Goal: Communication & Community: Answer question/provide support

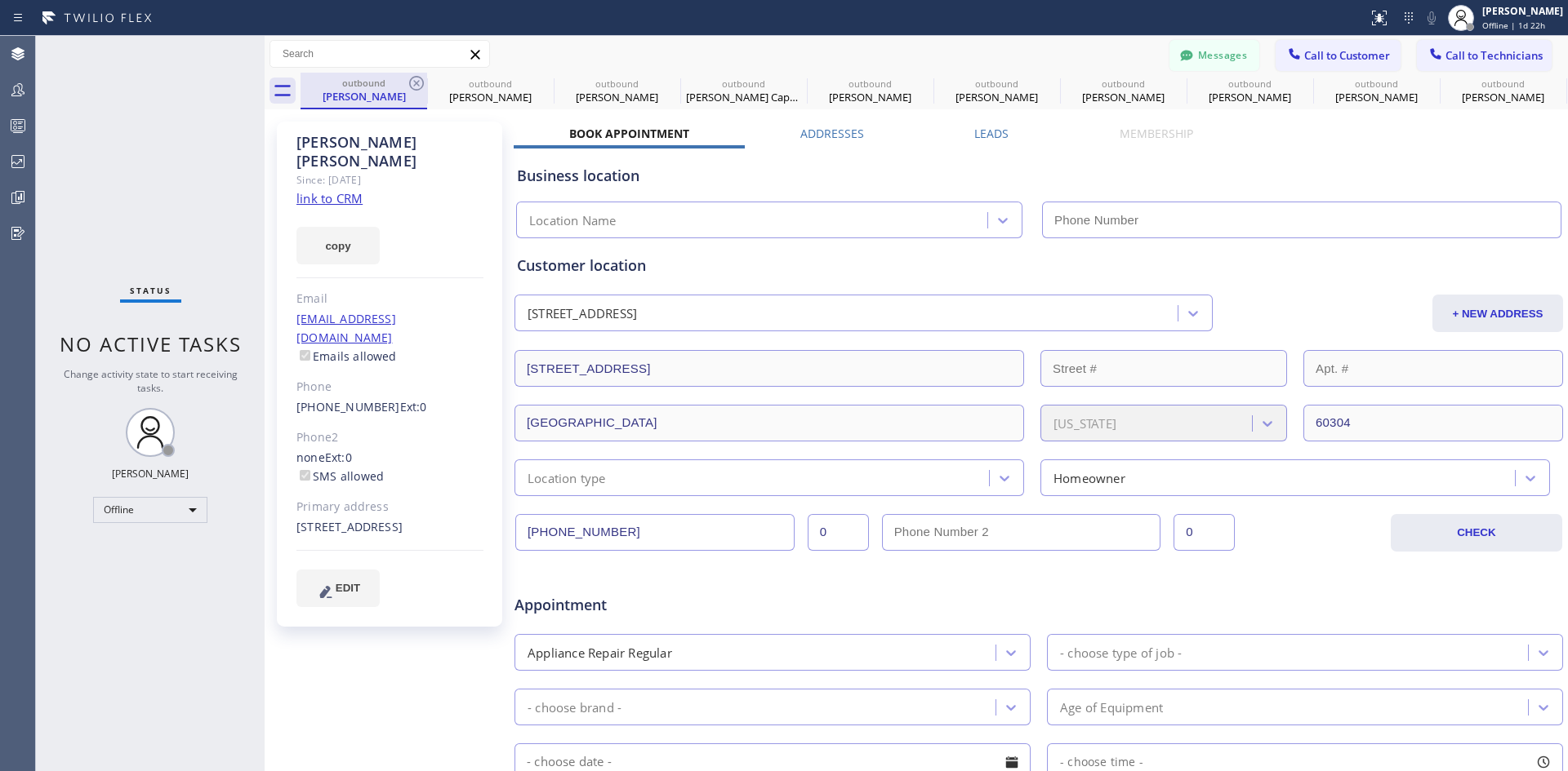
type input "[PHONE_NUMBER]"
click at [418, 84] on icon at bounding box center [417, 83] width 15 height 15
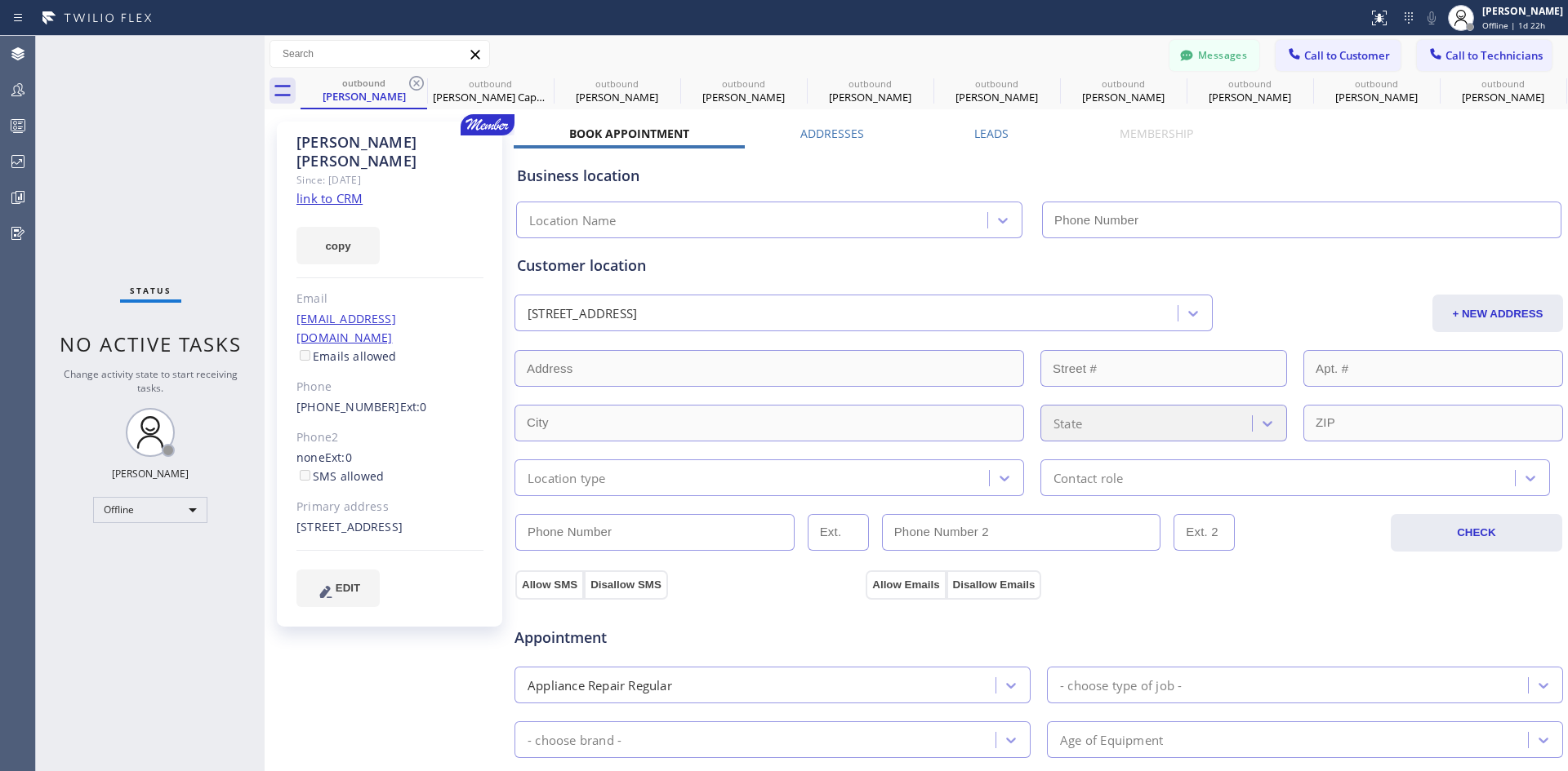
type input "[PHONE_NUMBER]"
click at [418, 84] on icon at bounding box center [417, 83] width 15 height 15
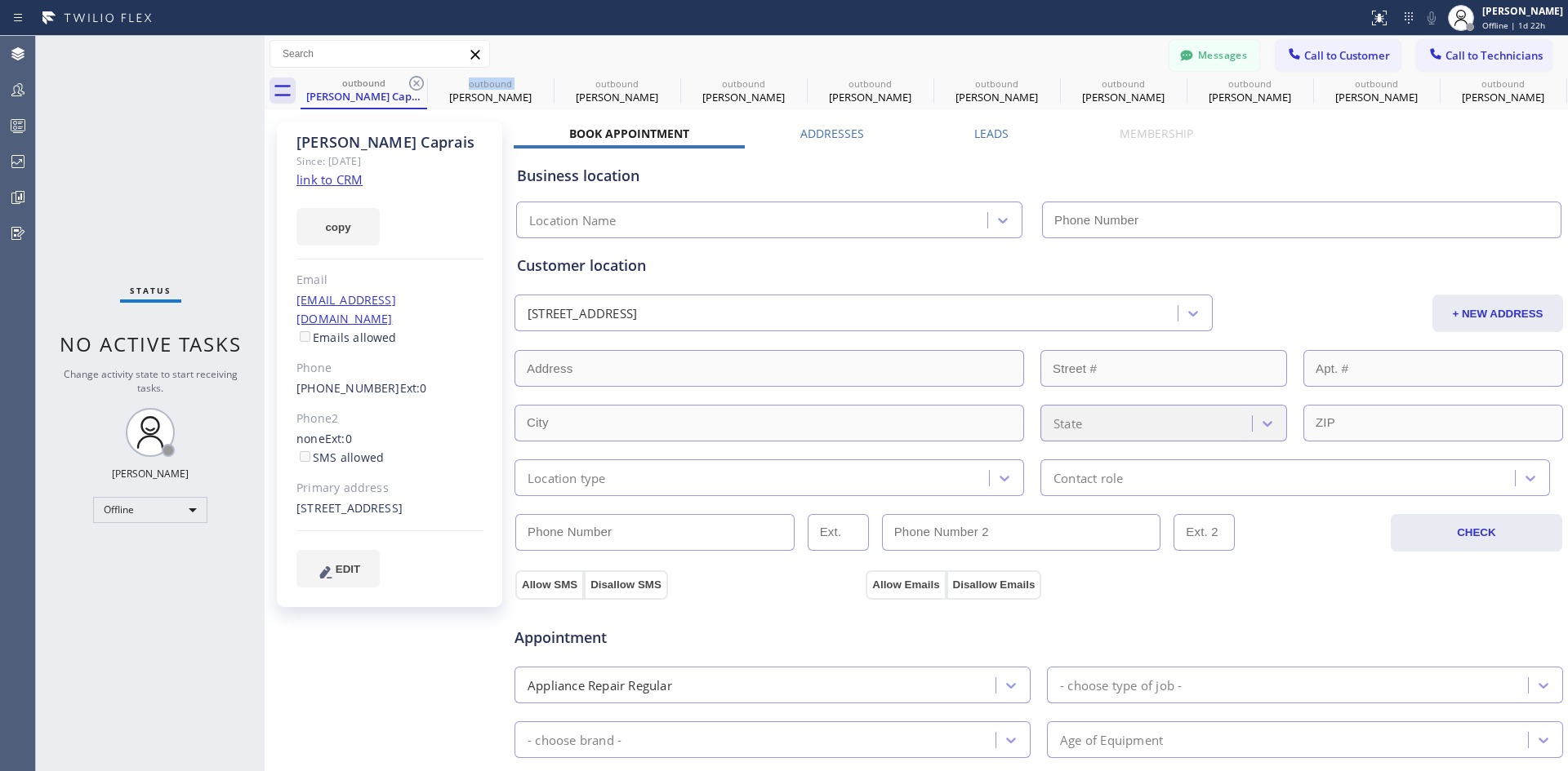
click at [418, 84] on icon at bounding box center [417, 83] width 15 height 15
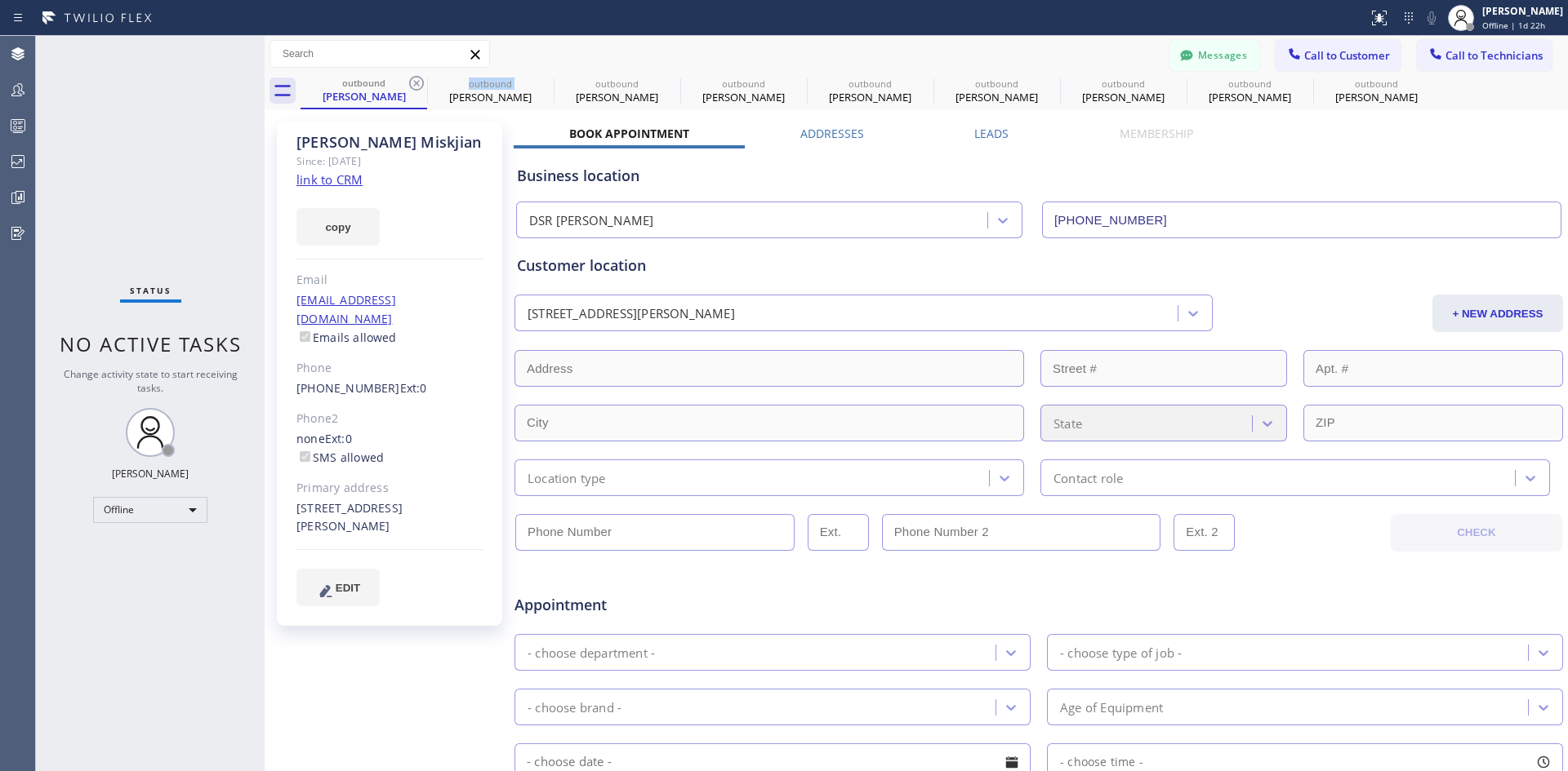
click at [418, 84] on icon at bounding box center [417, 83] width 15 height 15
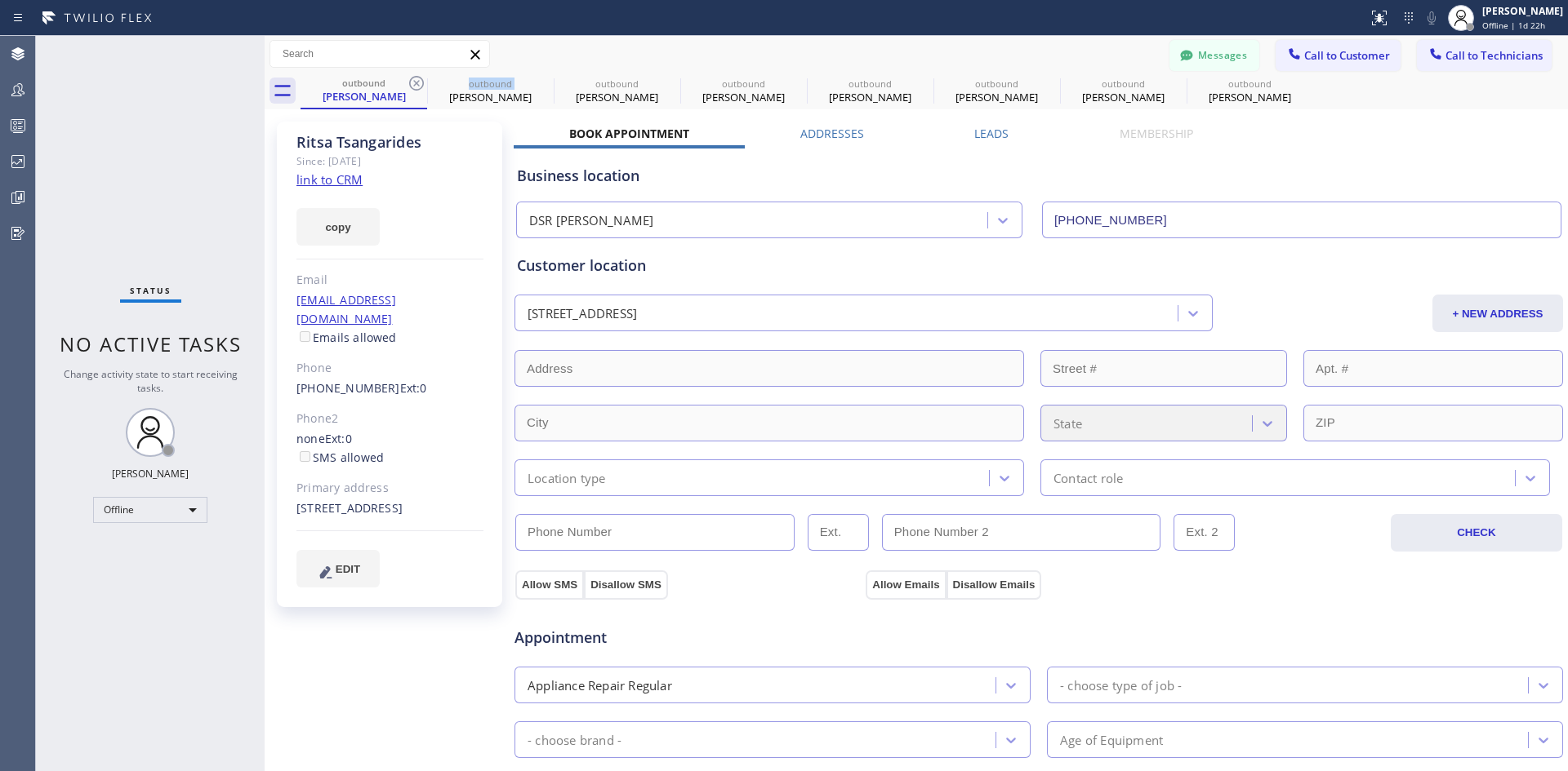
click at [418, 84] on icon at bounding box center [417, 83] width 15 height 15
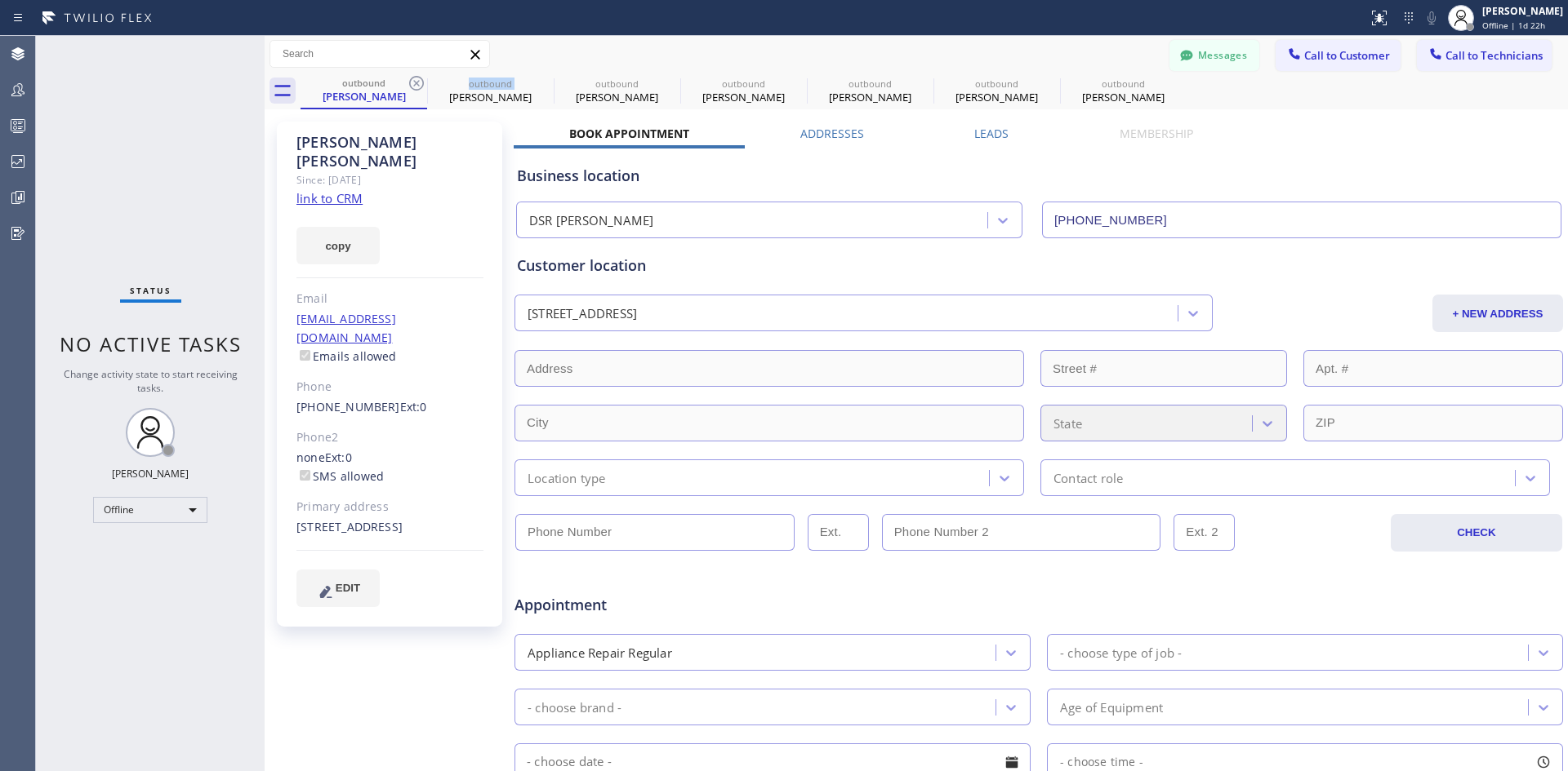
click at [418, 84] on icon at bounding box center [417, 83] width 15 height 15
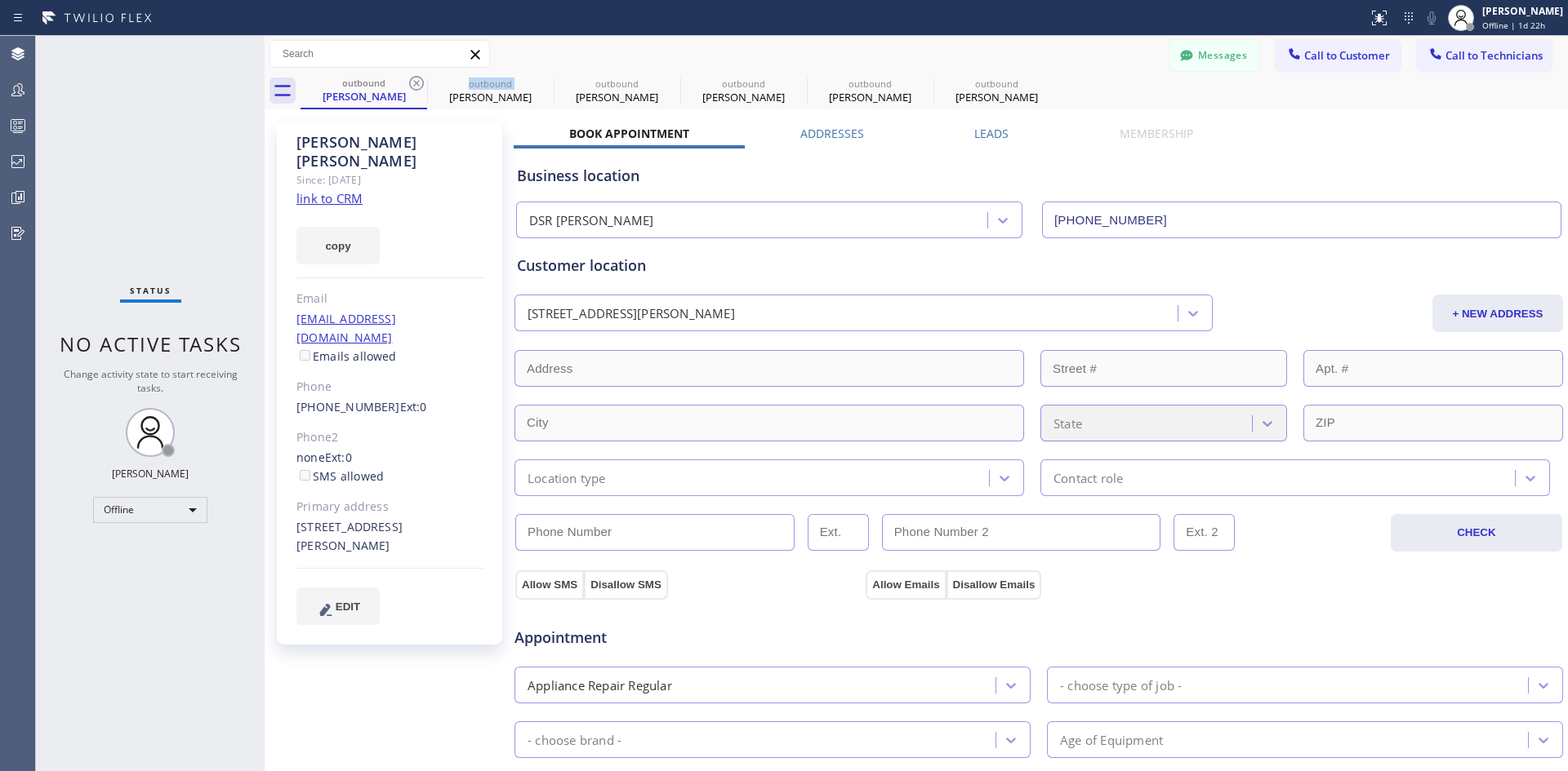
click at [418, 84] on icon at bounding box center [417, 83] width 15 height 15
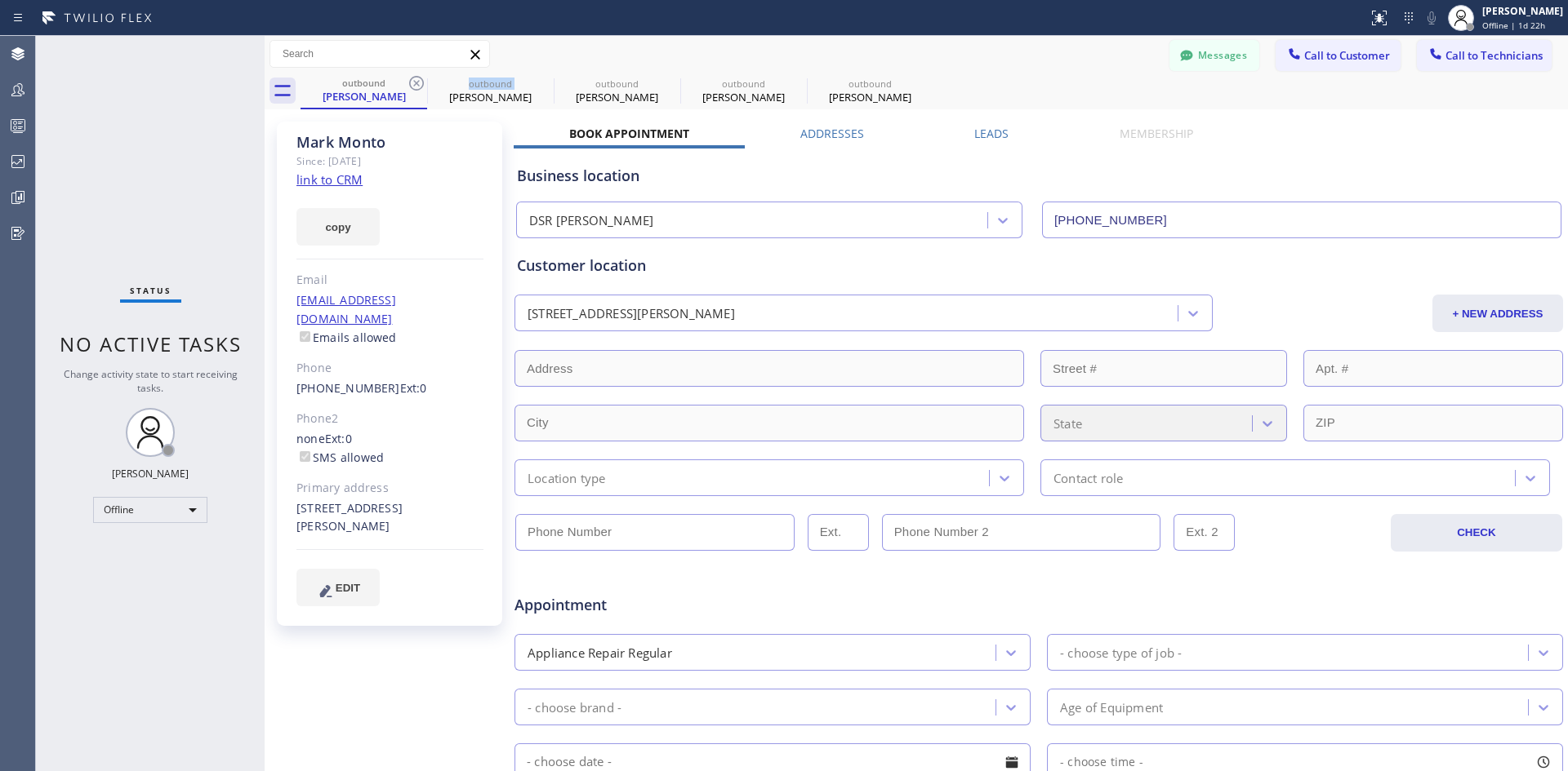
click at [418, 84] on icon at bounding box center [417, 83] width 15 height 15
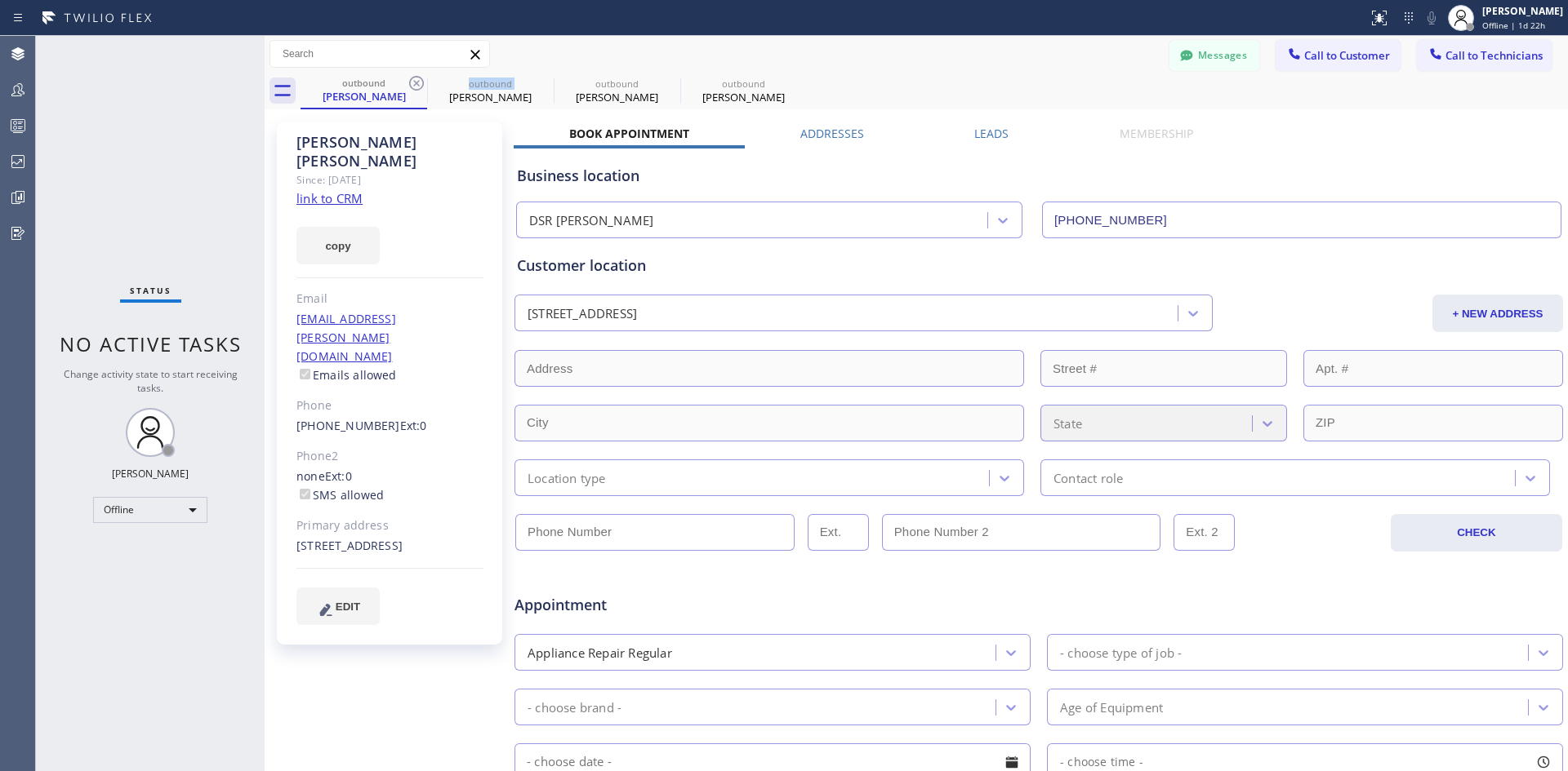
click at [418, 84] on icon at bounding box center [417, 83] width 15 height 15
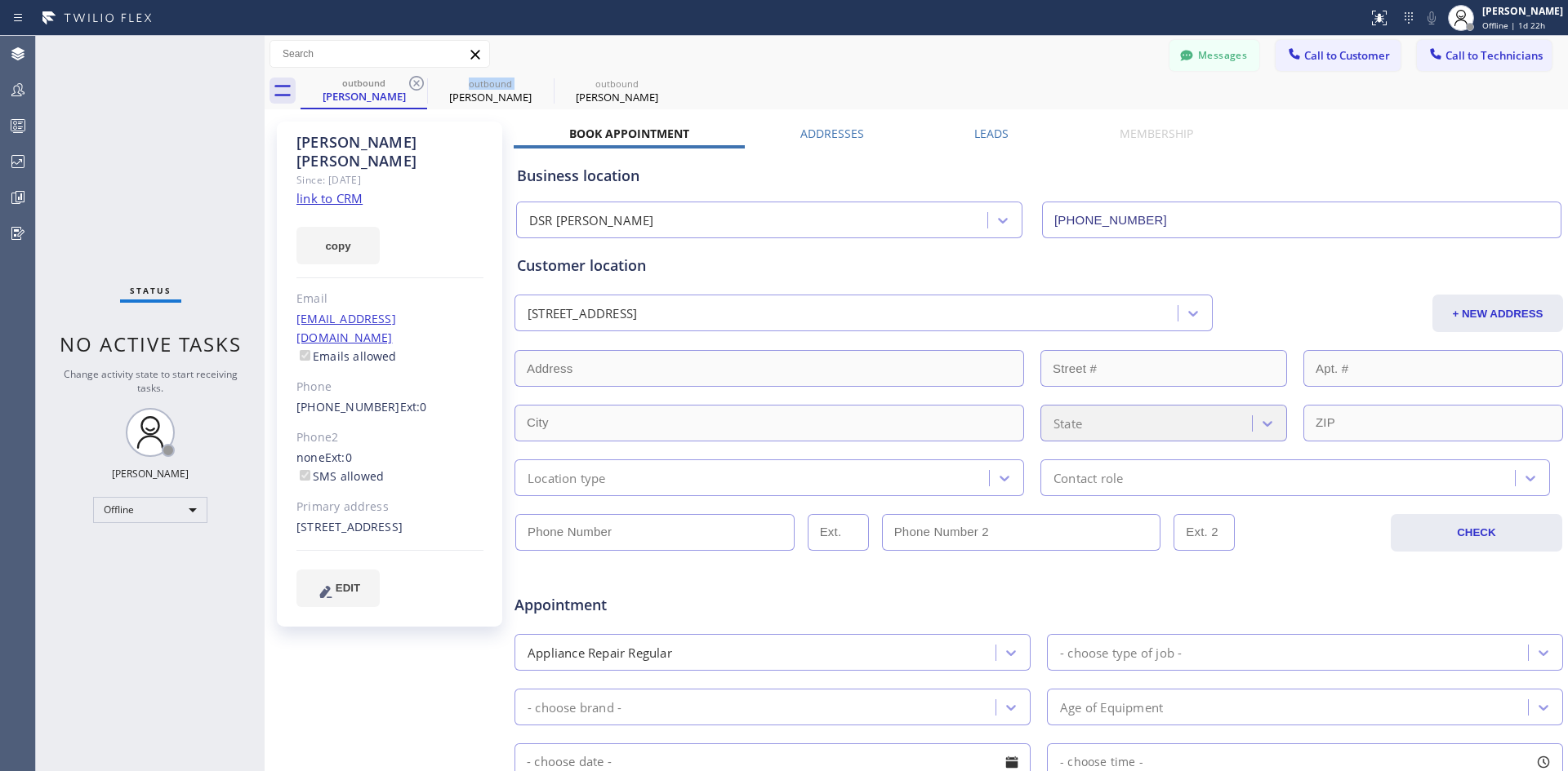
click at [418, 84] on icon at bounding box center [417, 83] width 15 height 15
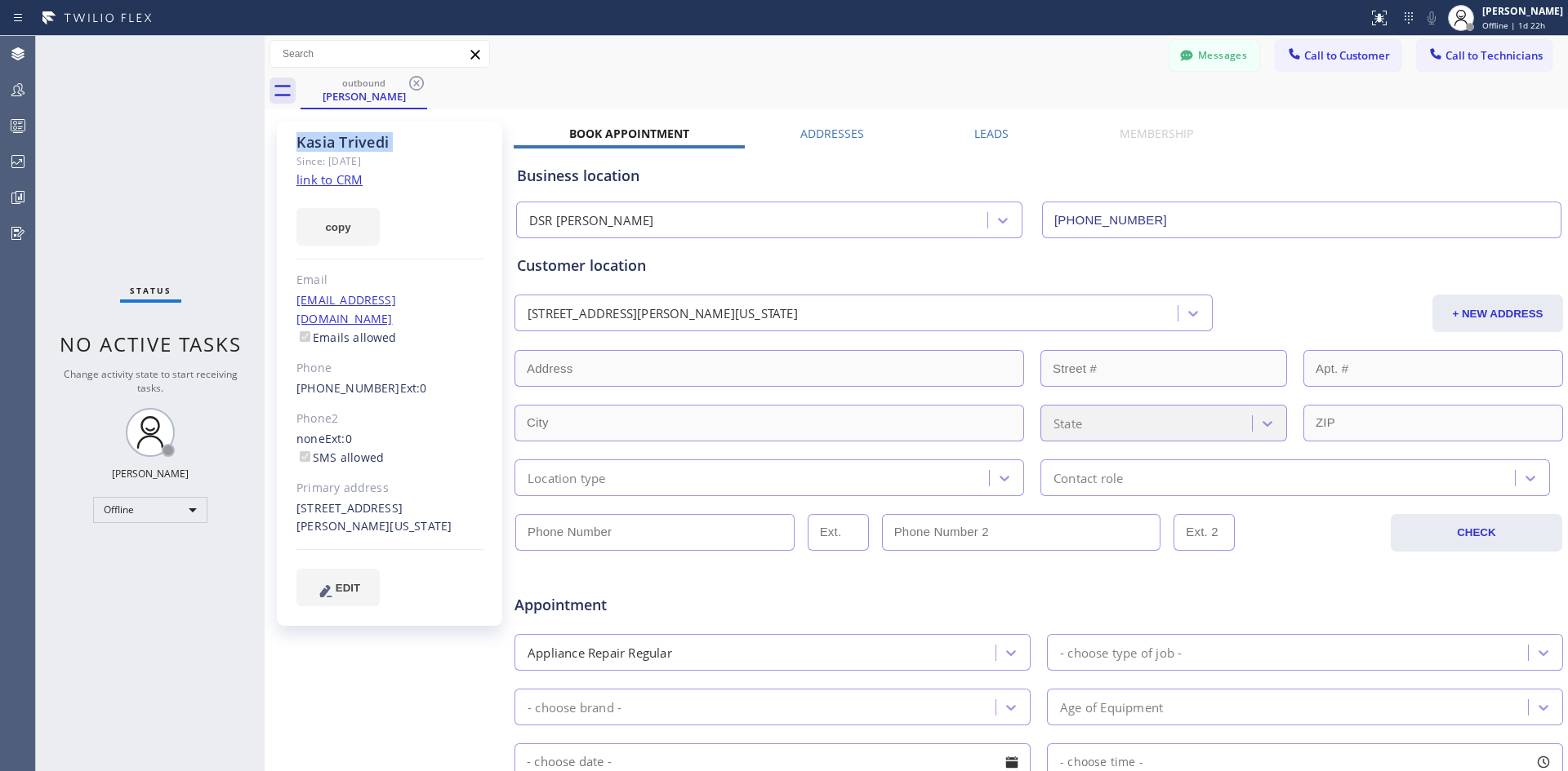
click at [418, 84] on icon at bounding box center [417, 83] width 15 height 15
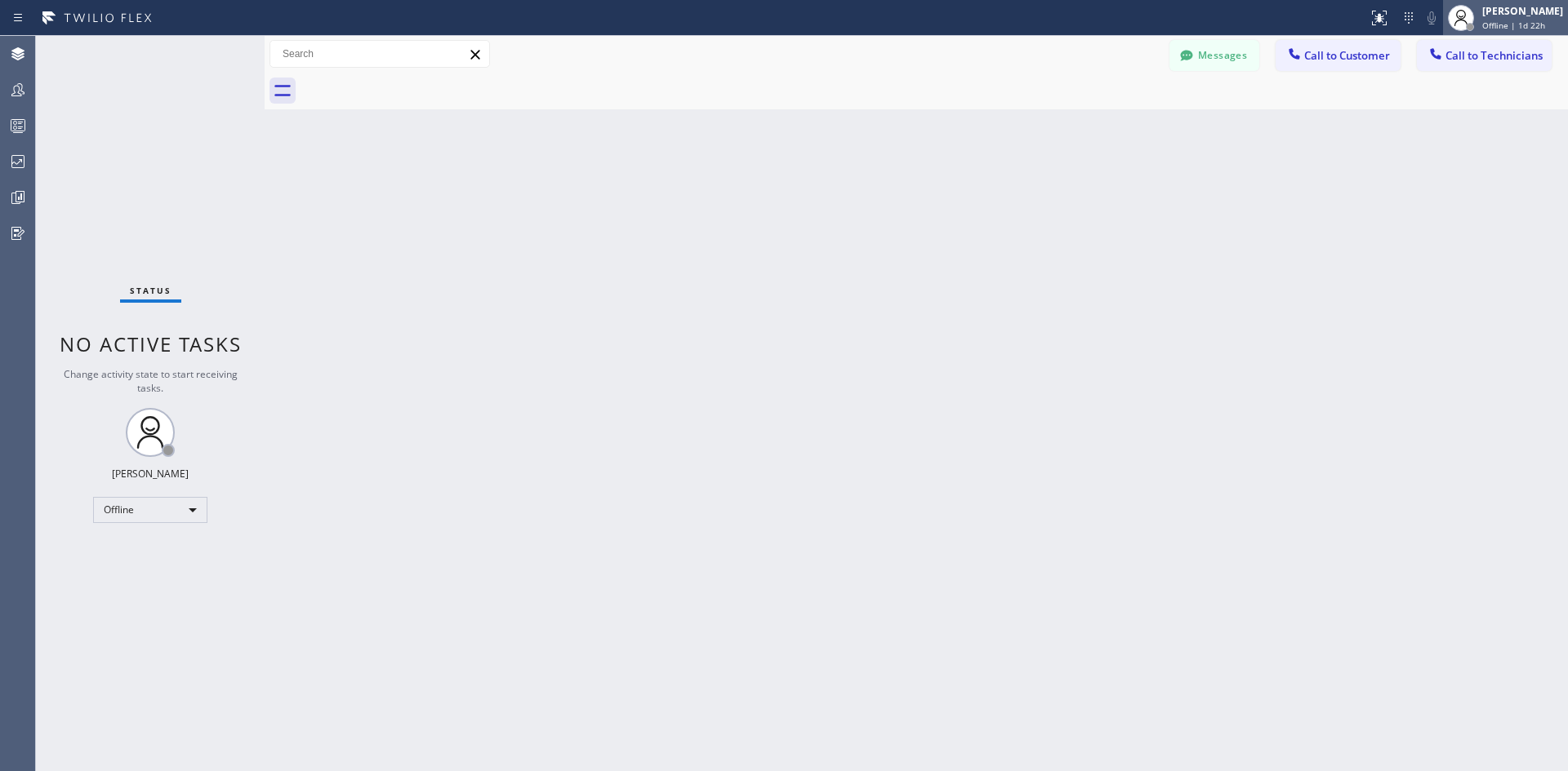
click at [1511, 15] on div "[PERSON_NAME]" at bounding box center [1522, 11] width 81 height 14
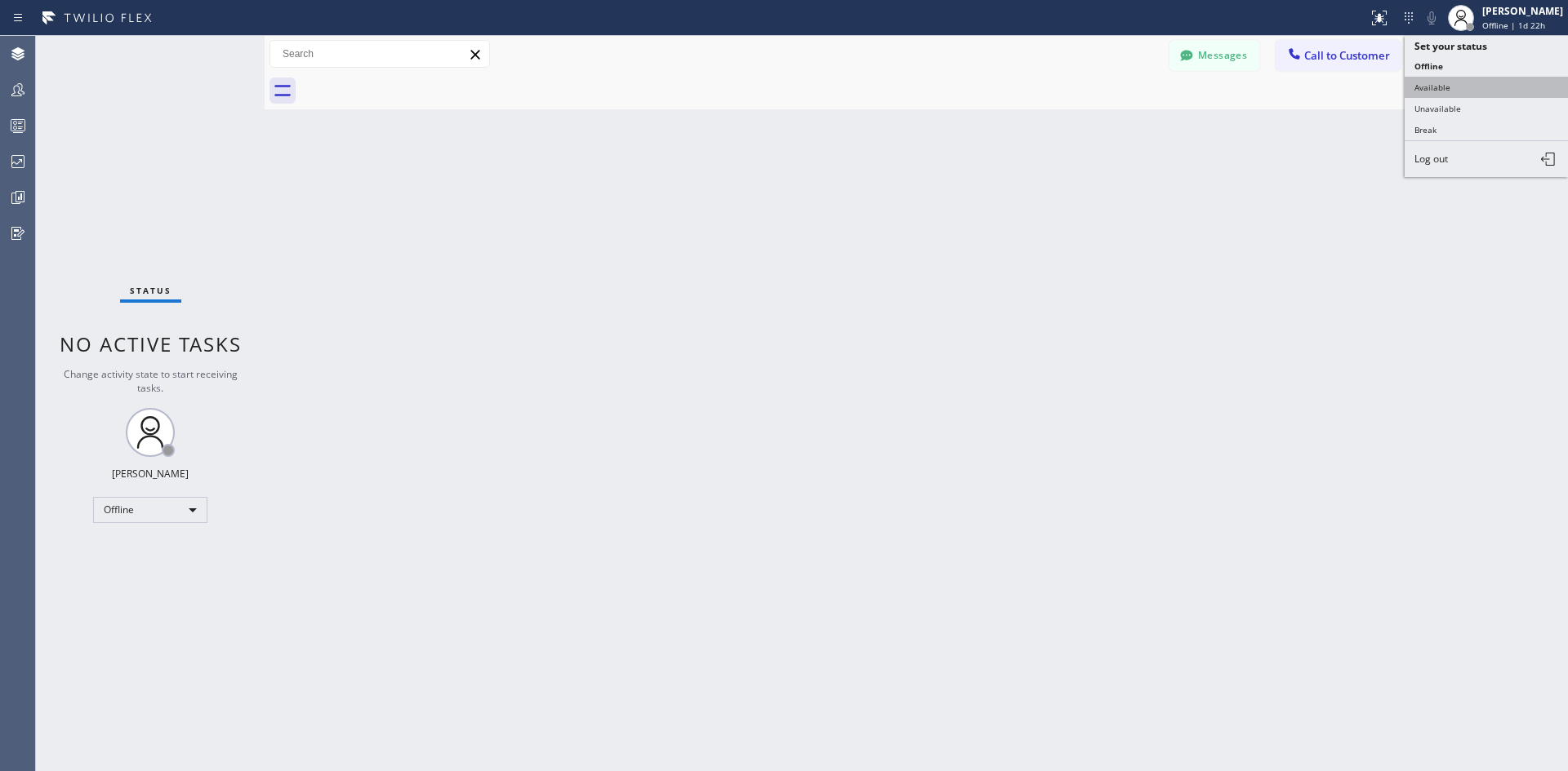
click at [1444, 85] on button "Available" at bounding box center [1485, 88] width 163 height 21
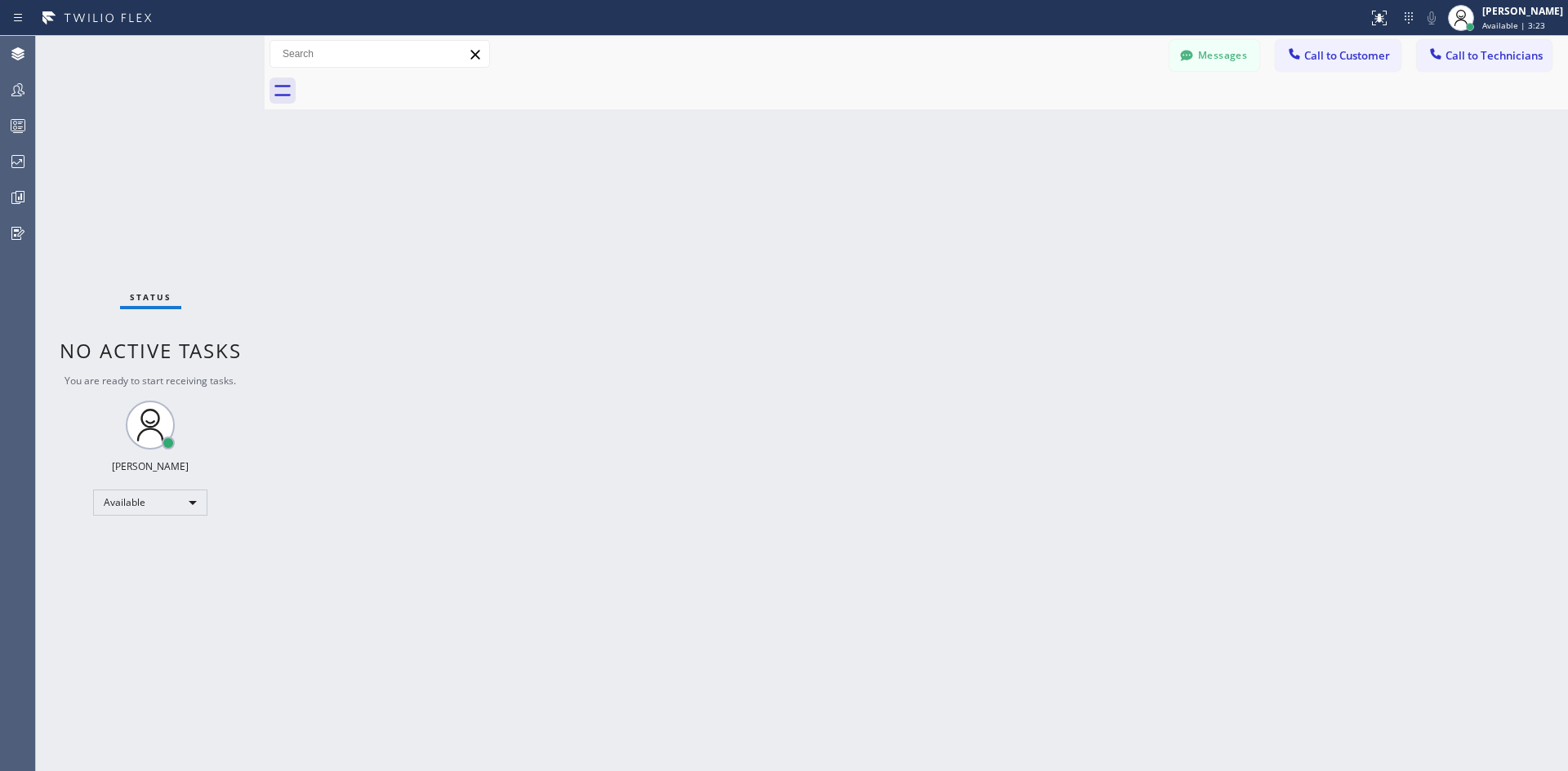
click at [1343, 60] on span "Call to Customer" at bounding box center [1346, 56] width 86 height 15
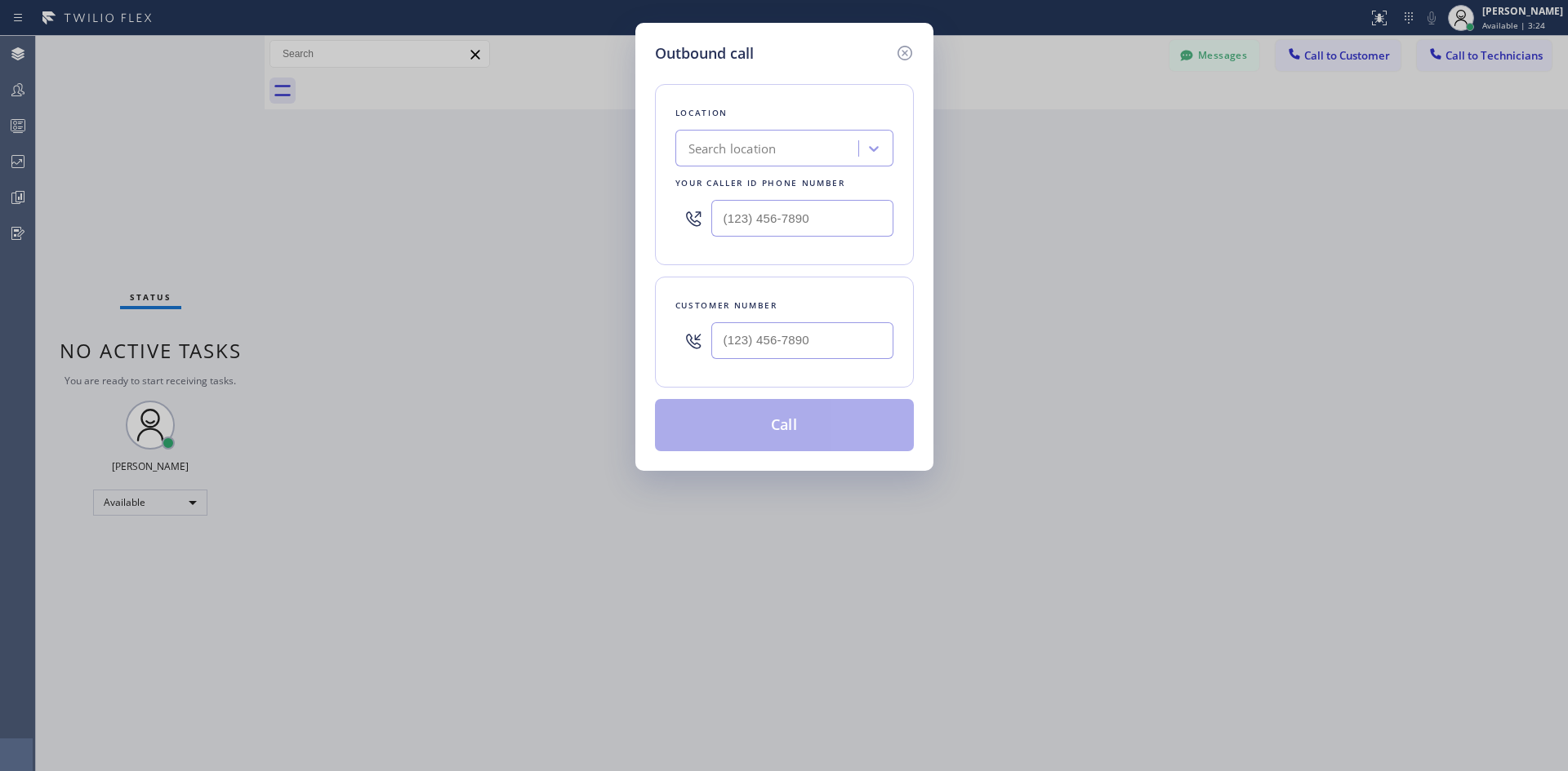
click at [833, 156] on div "Search location" at bounding box center [769, 149] width 178 height 29
click at [787, 147] on div "Search location" at bounding box center [769, 149] width 178 height 29
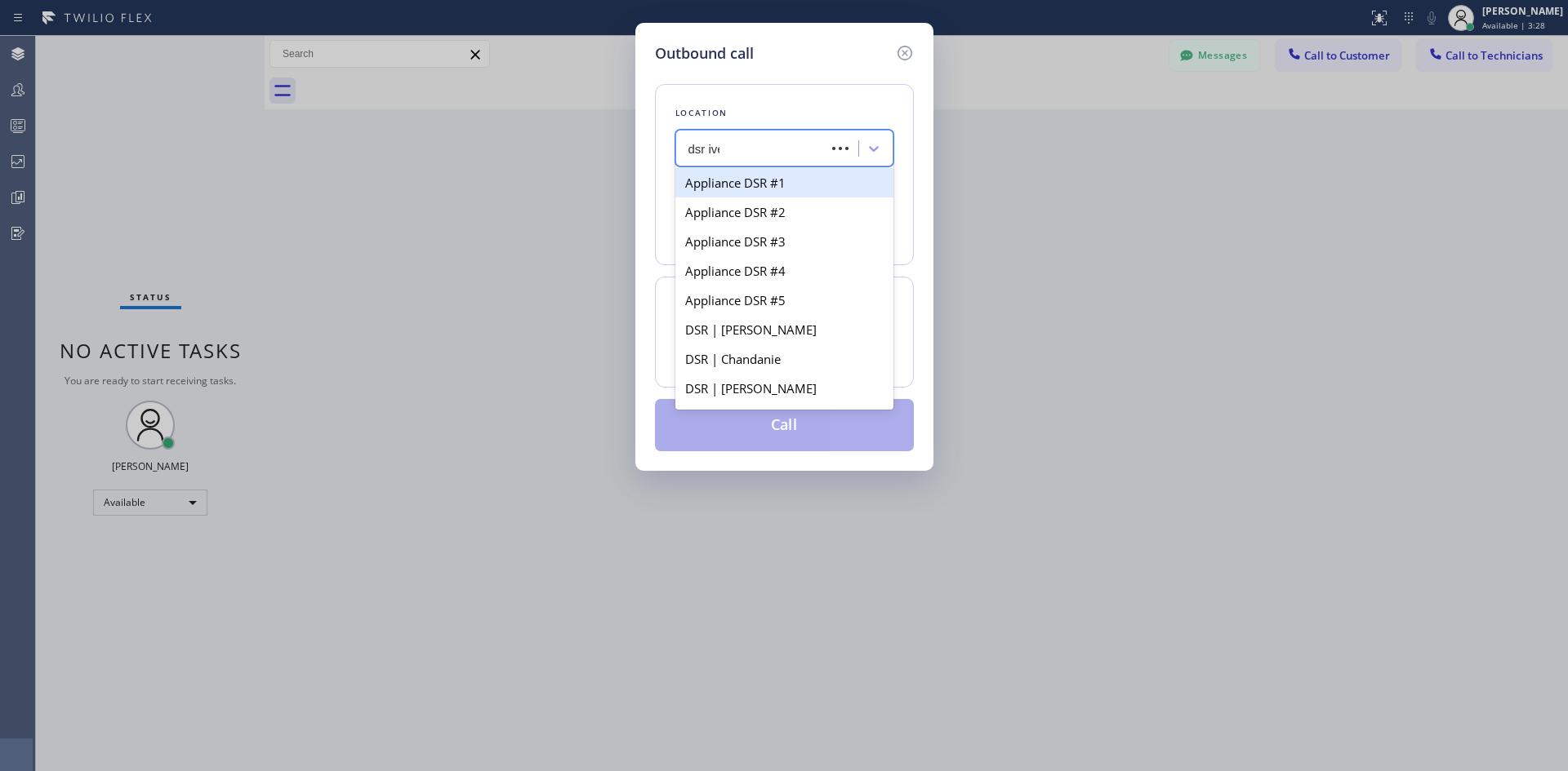
type input "dsr iver"
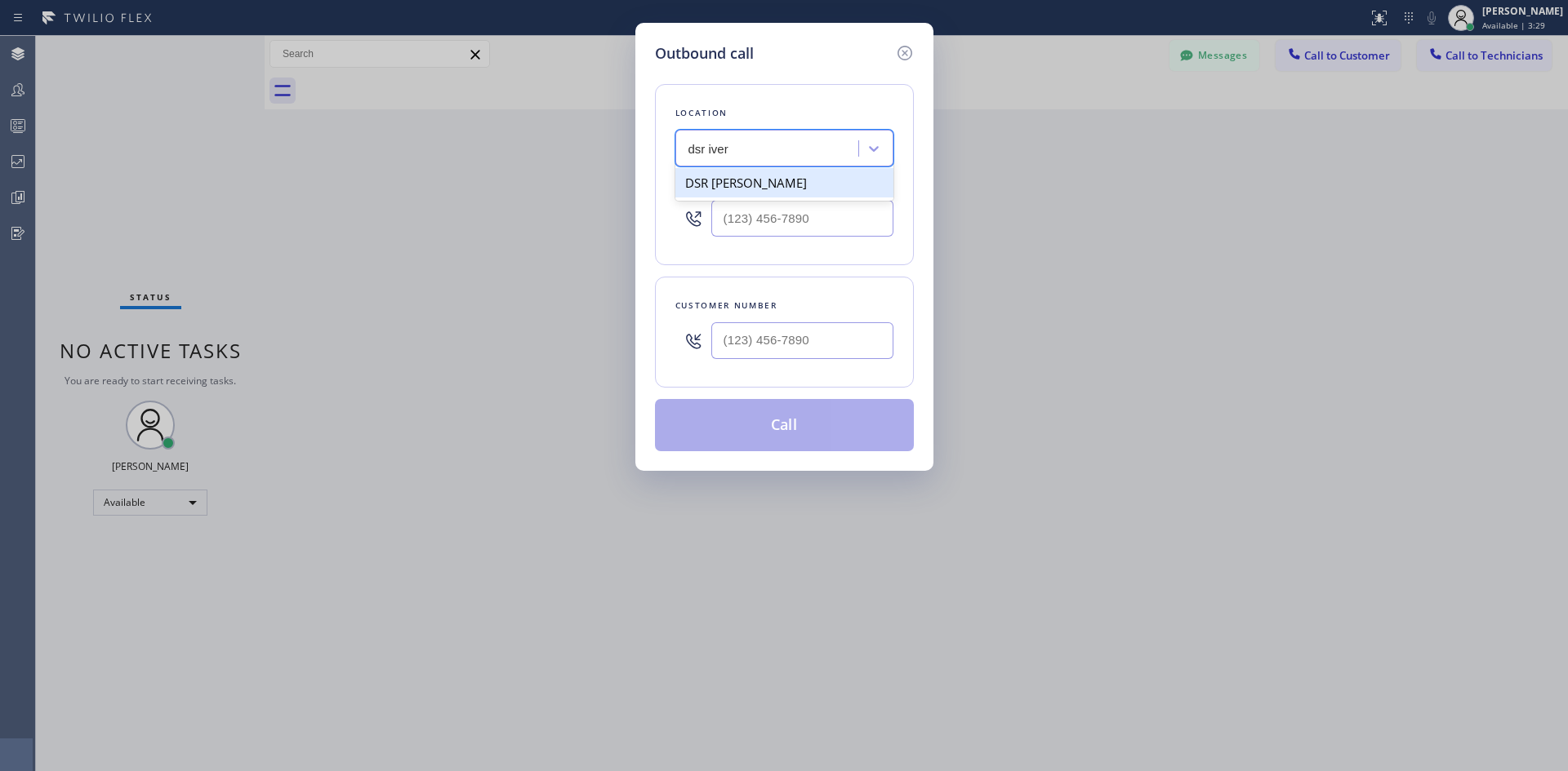
click at [770, 186] on div "DSR [PERSON_NAME]" at bounding box center [784, 183] width 218 height 29
type input "[PHONE_NUMBER]"
click at [802, 347] on input "(___) ___-____" at bounding box center [802, 340] width 182 height 37
paste input "949) 812-9557"
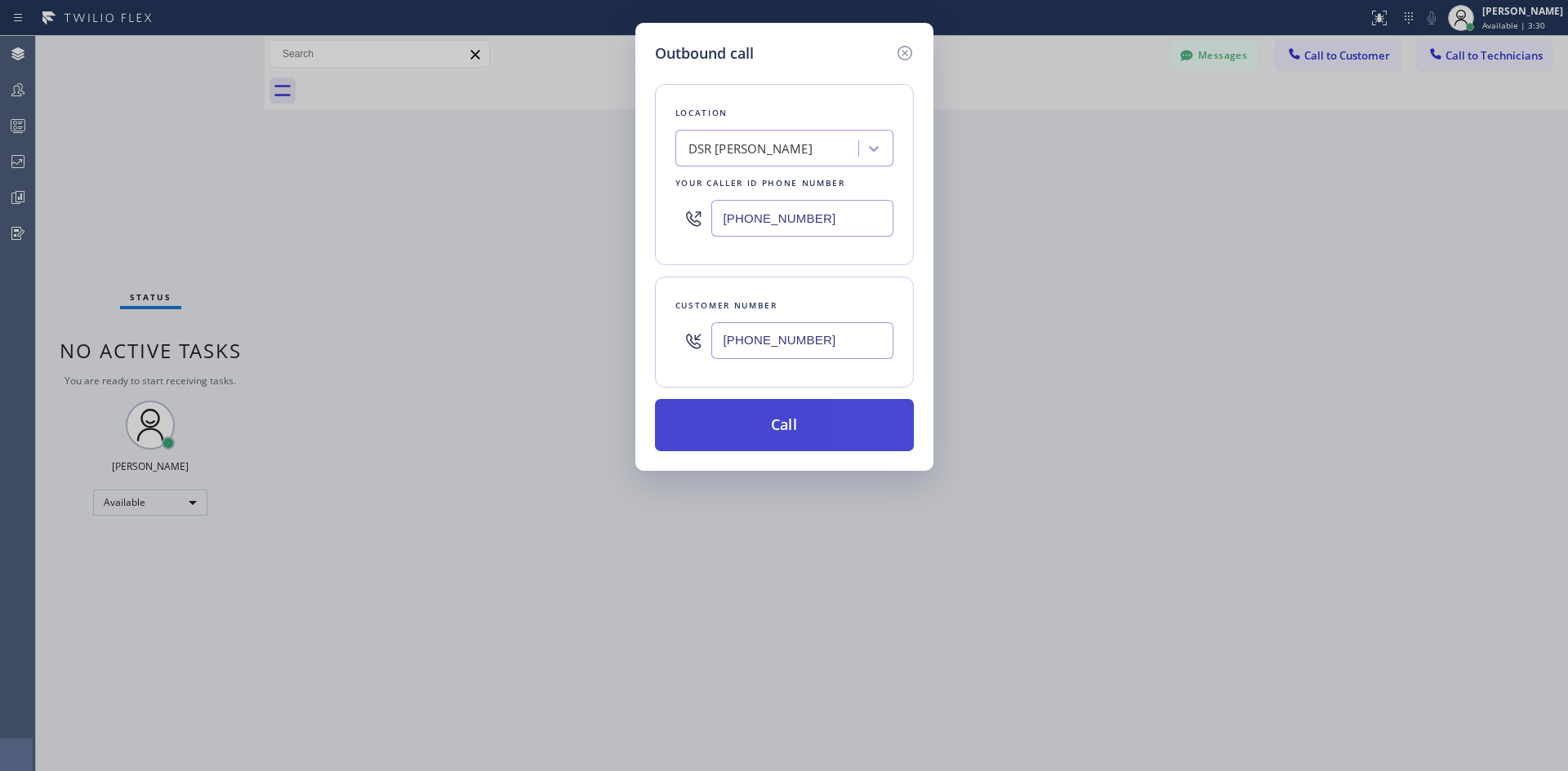
type input "[PHONE_NUMBER]"
click at [831, 422] on button "Call" at bounding box center [784, 426] width 259 height 52
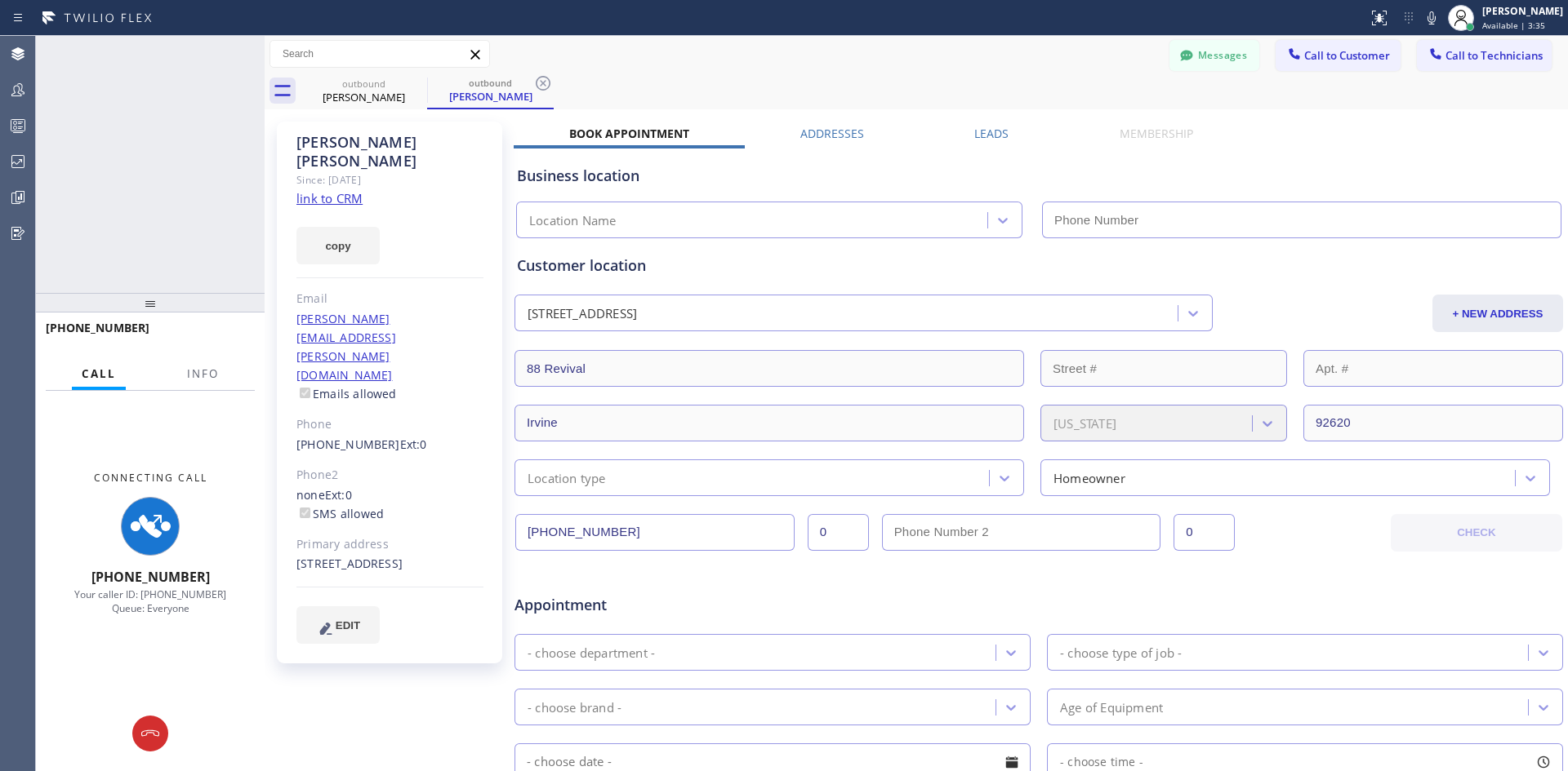
type input "[PHONE_NUMBER]"
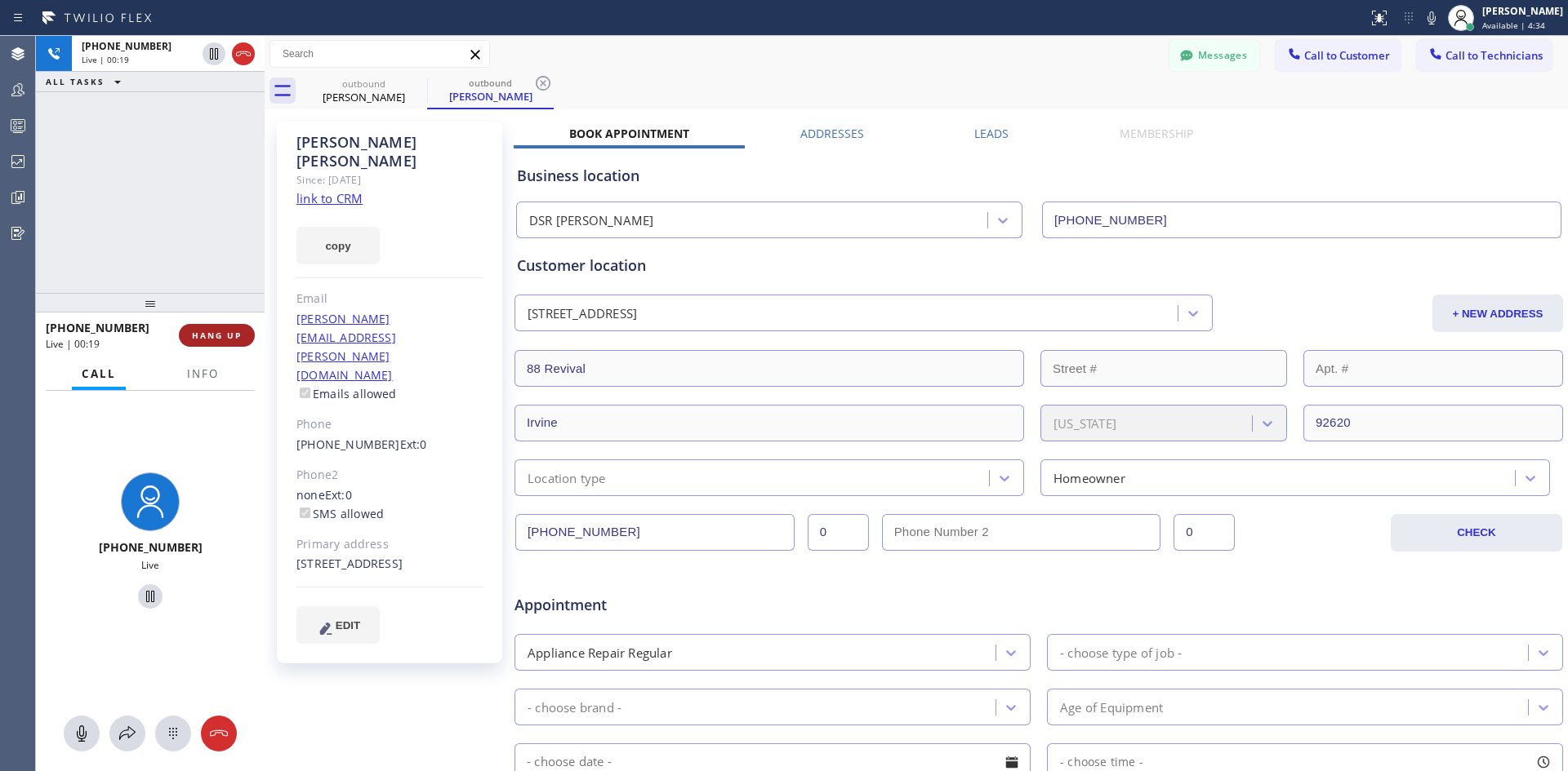
click at [203, 334] on span "HANG UP" at bounding box center [216, 336] width 50 height 11
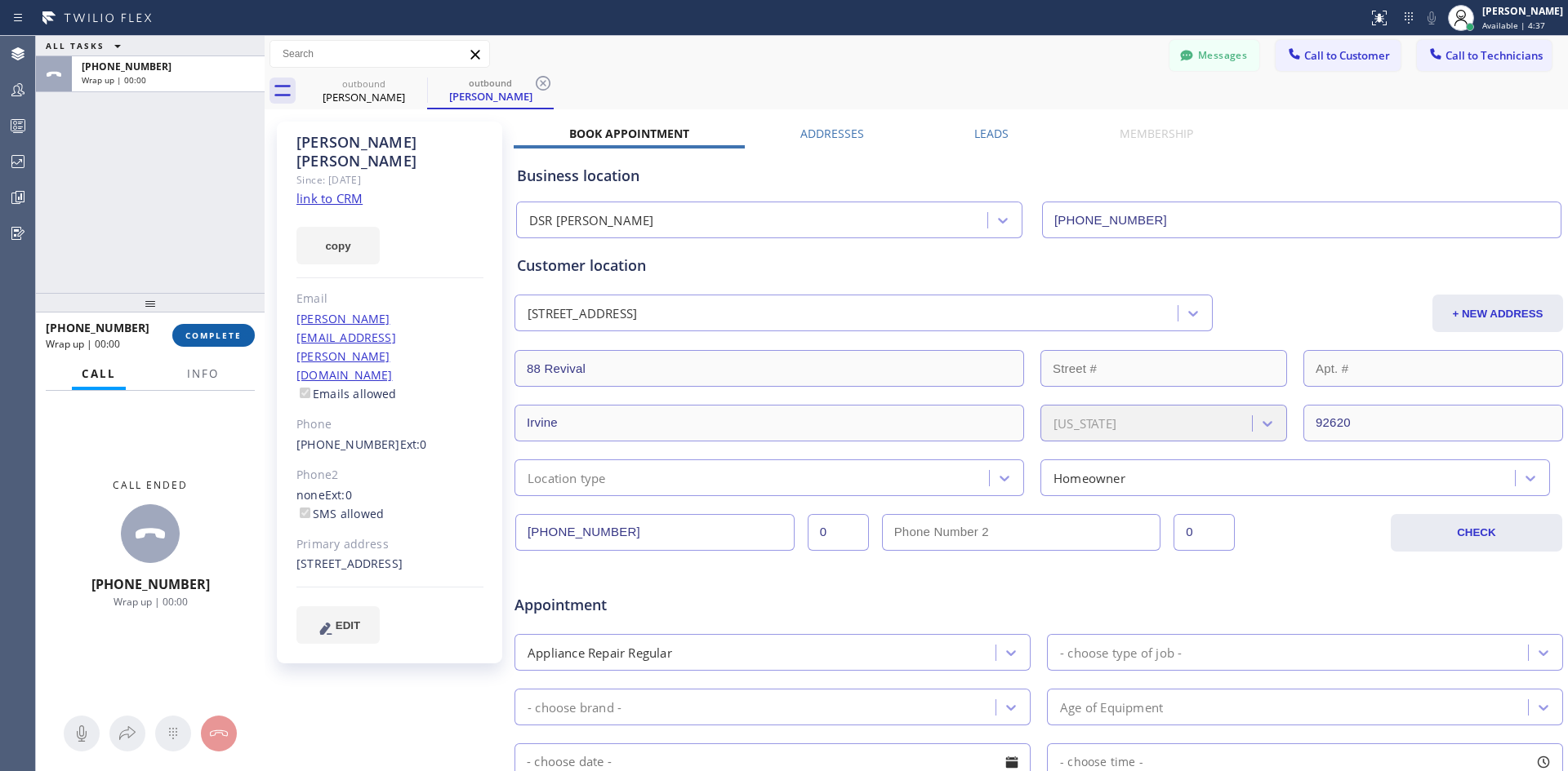
click at [206, 331] on span "COMPLETE" at bounding box center [213, 336] width 56 height 11
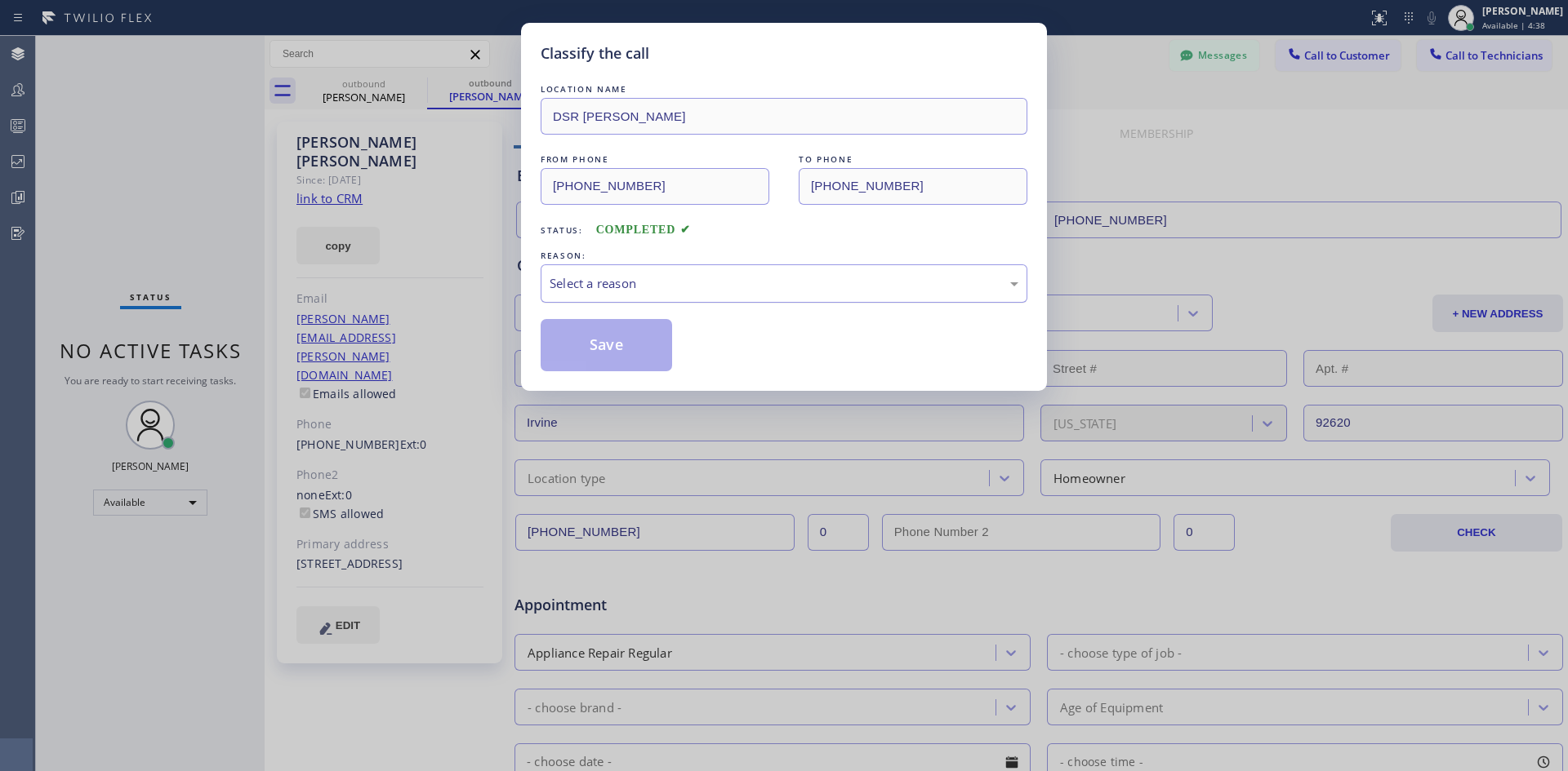
click at [778, 288] on div "Select a reason" at bounding box center [784, 283] width 468 height 19
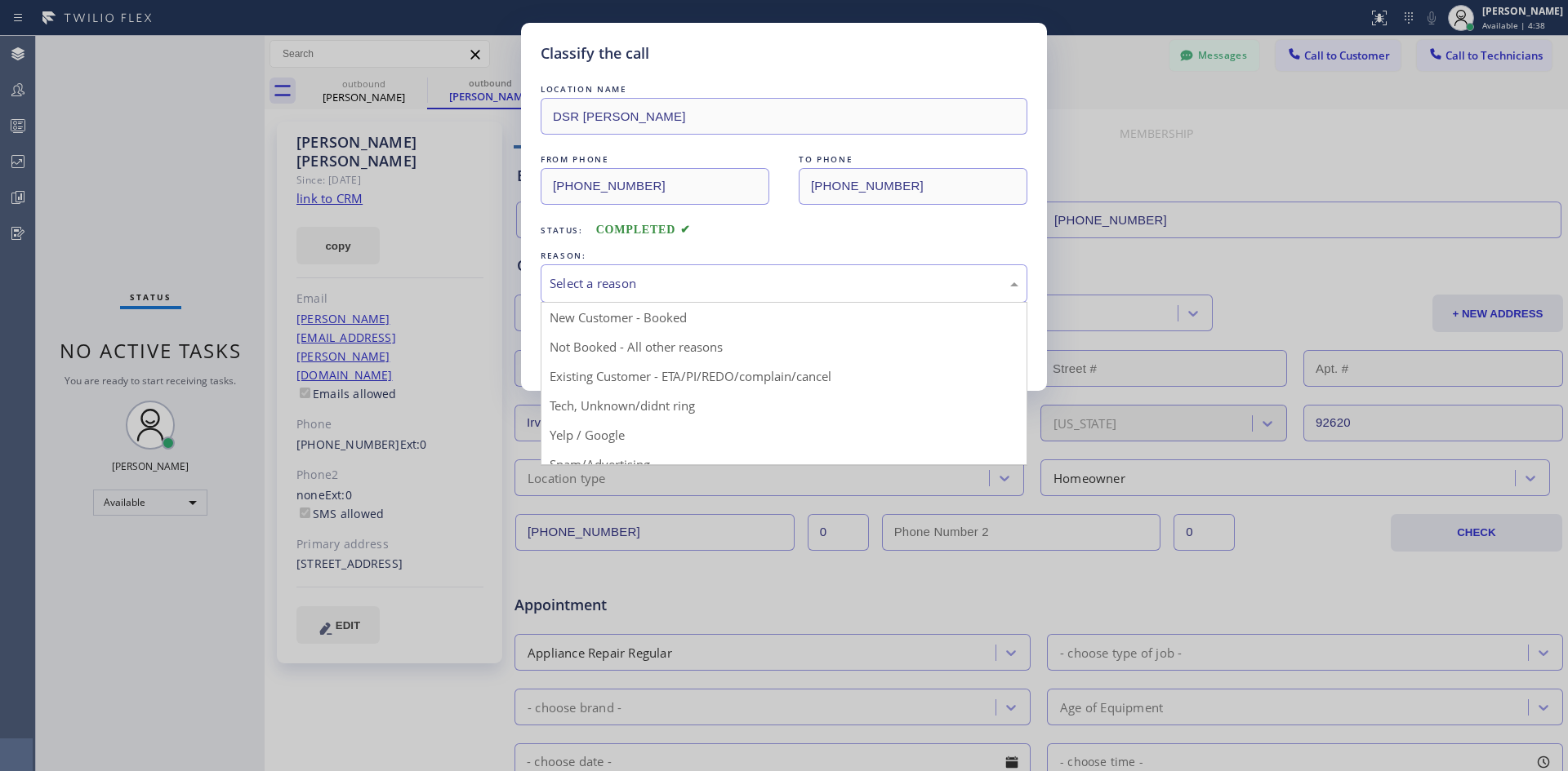
drag, startPoint x: 811, startPoint y: 372, endPoint x: 761, endPoint y: 372, distance: 50.0
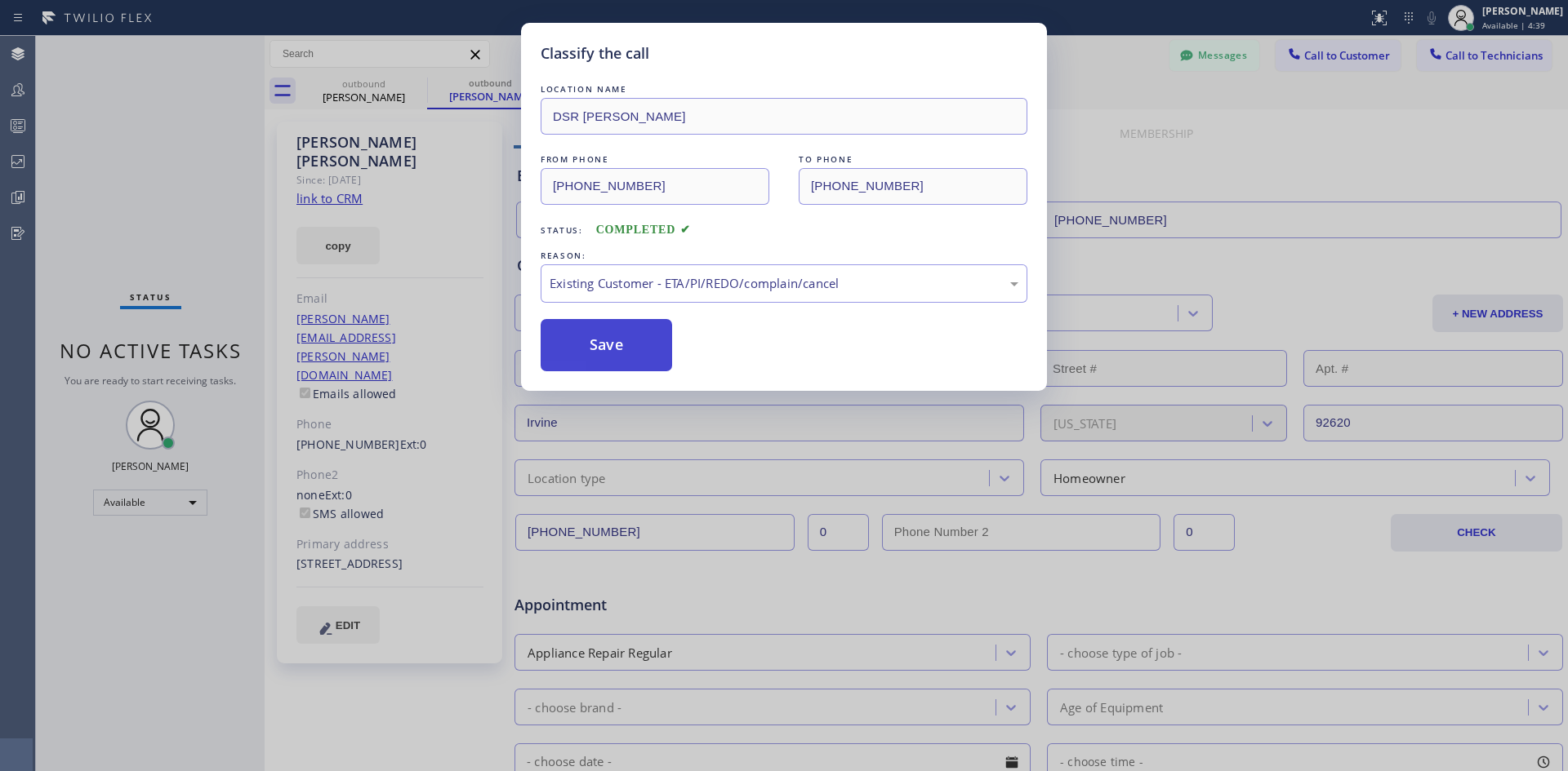
click at [592, 346] on button "Save" at bounding box center [606, 345] width 132 height 52
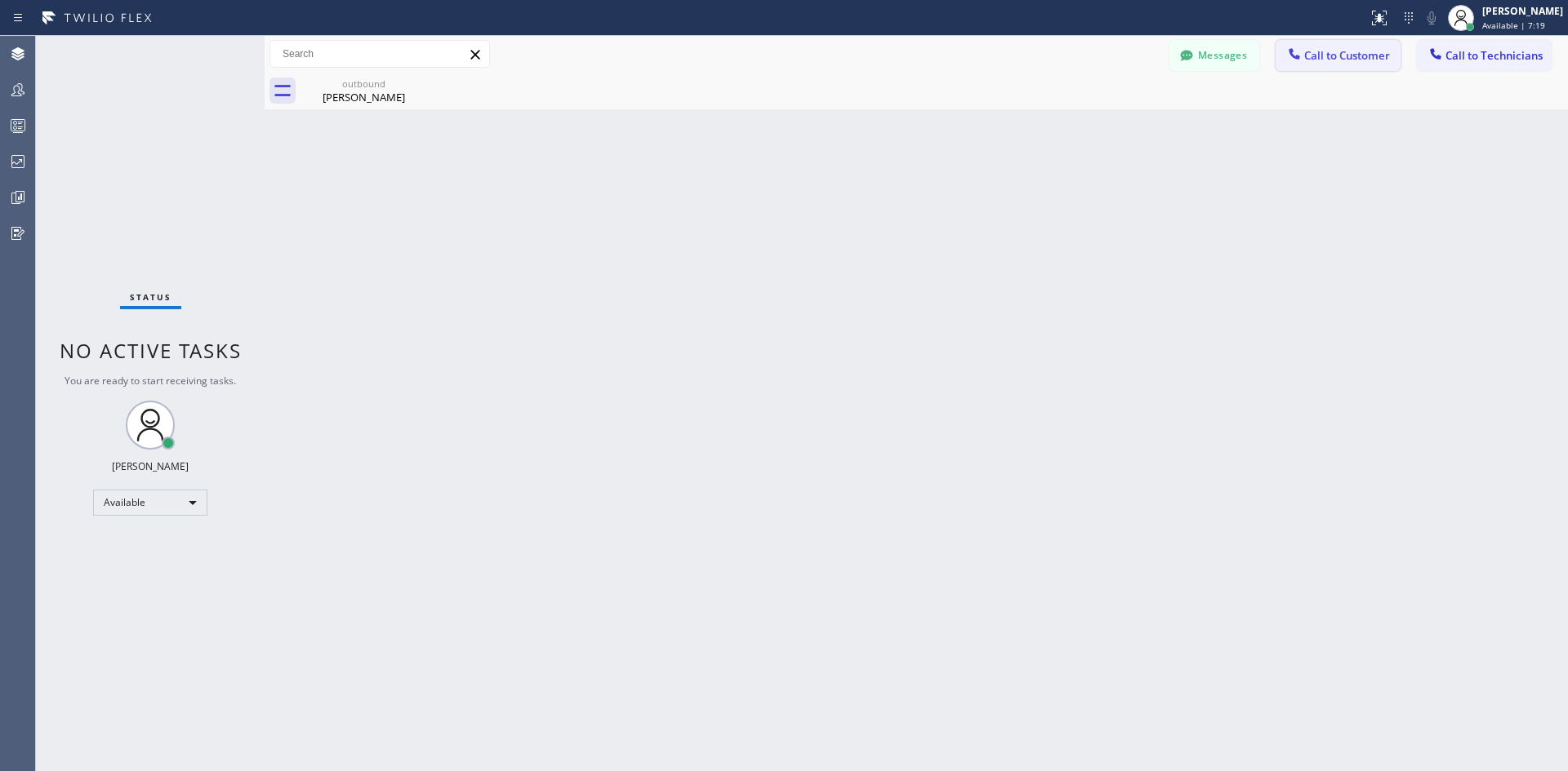
click at [1321, 52] on span "Call to Customer" at bounding box center [1346, 56] width 86 height 15
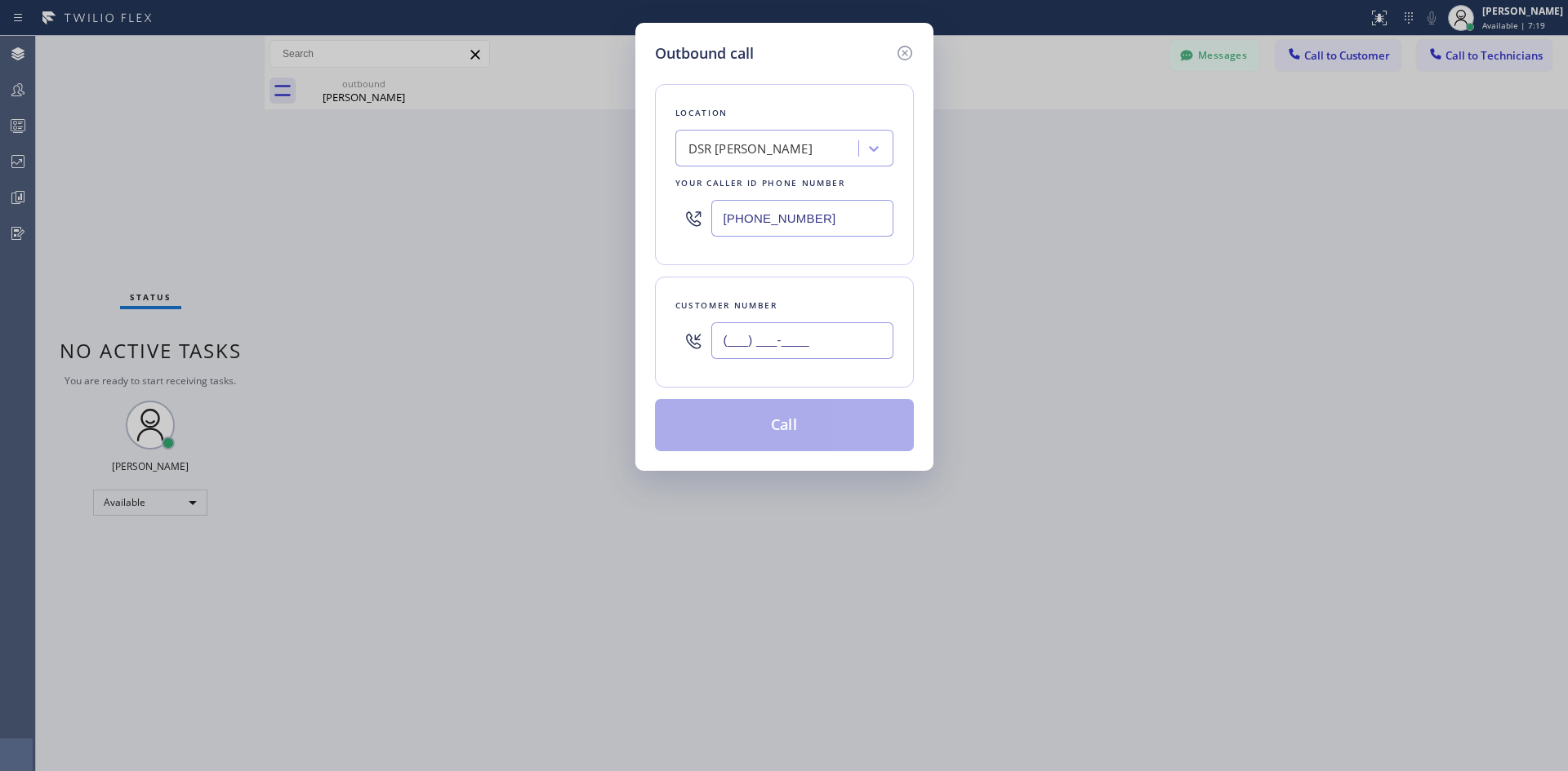
click at [829, 336] on input "(___) ___-____" at bounding box center [802, 340] width 182 height 37
paste input "310) 729-7500"
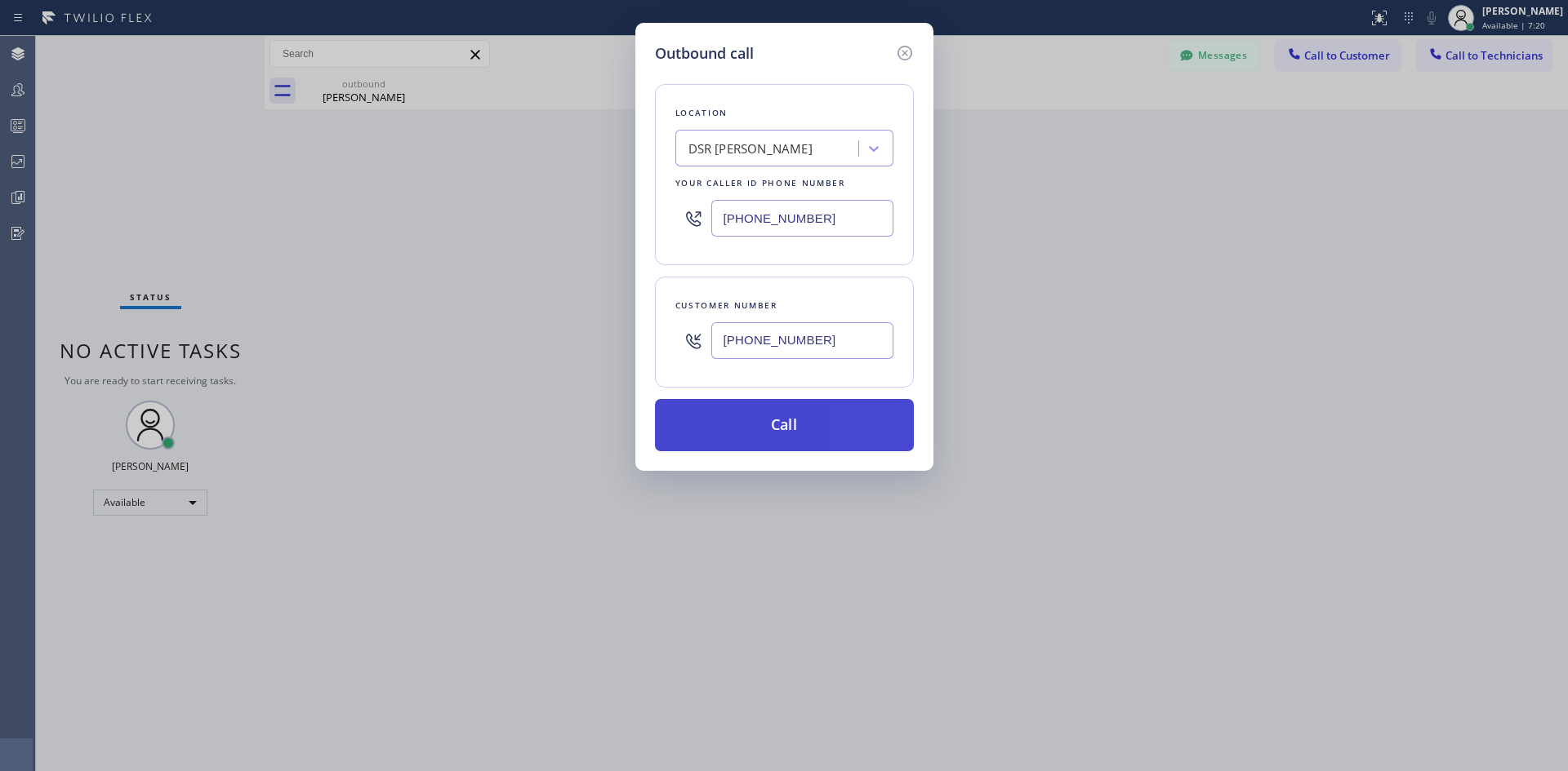
type input "[PHONE_NUMBER]"
click at [828, 421] on button "Call" at bounding box center [784, 426] width 259 height 52
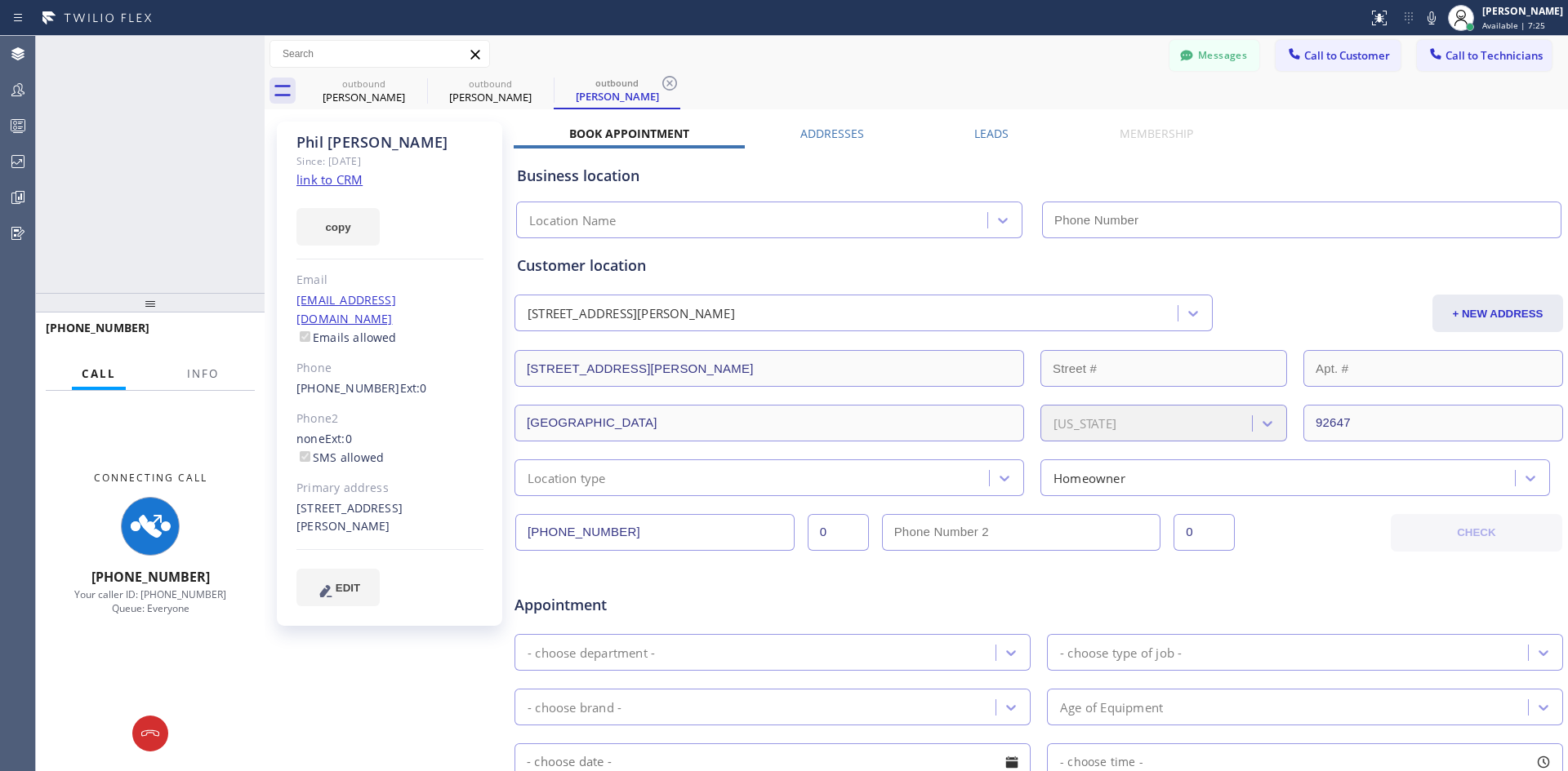
type input "[PHONE_NUMBER]"
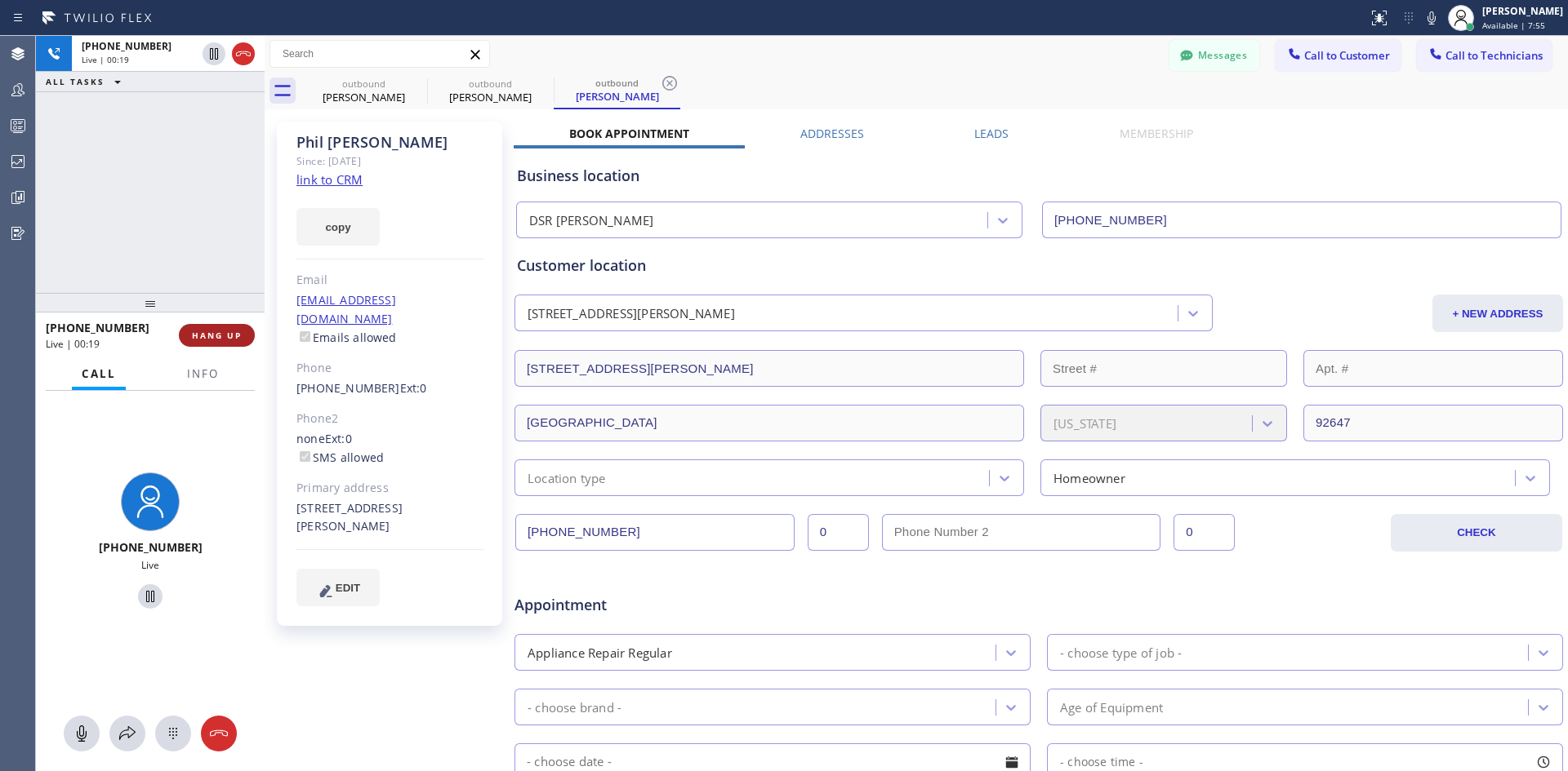
click at [204, 336] on span "HANG UP" at bounding box center [216, 336] width 50 height 11
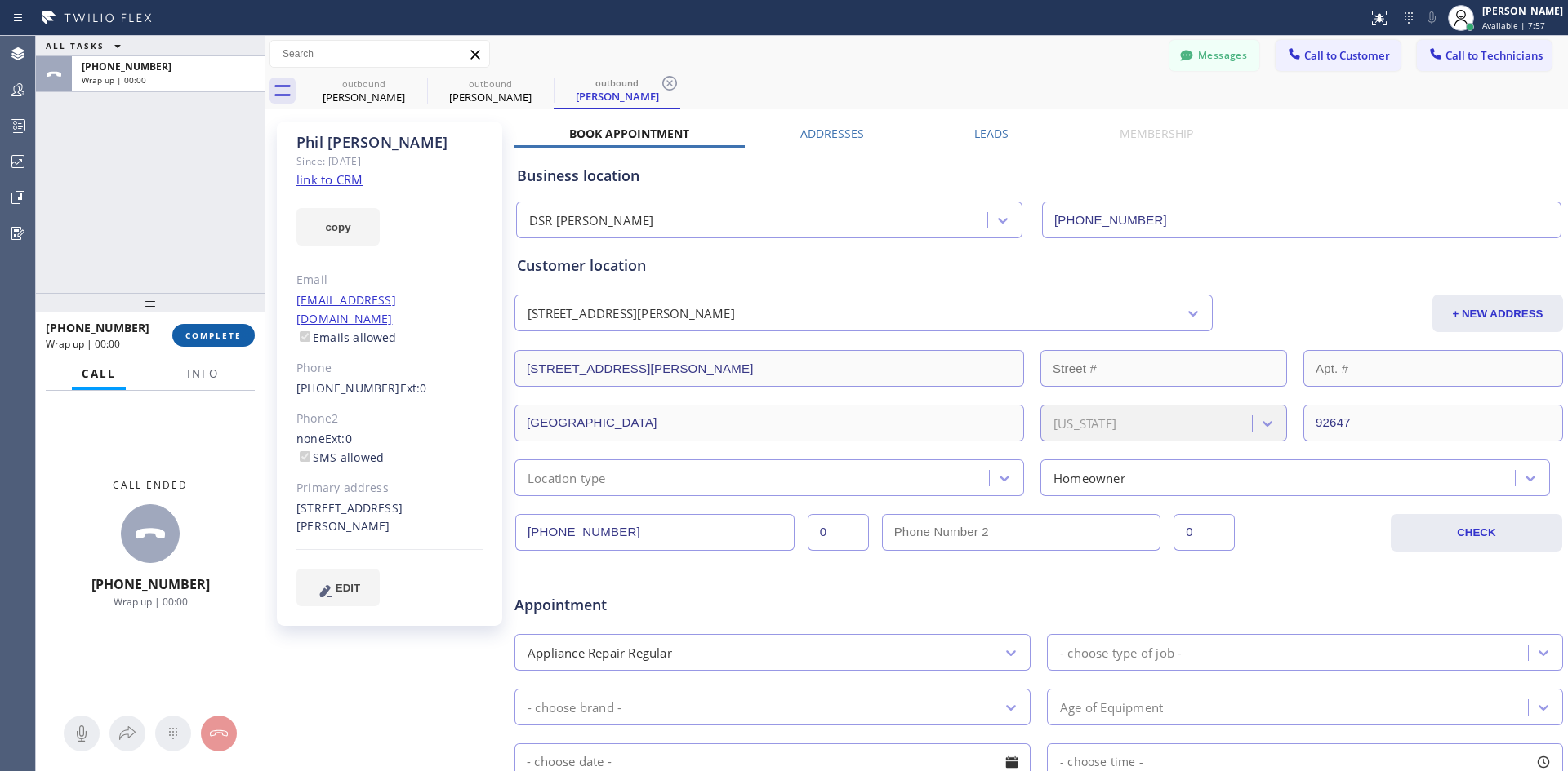
click at [207, 340] on span "COMPLETE" at bounding box center [213, 336] width 56 height 11
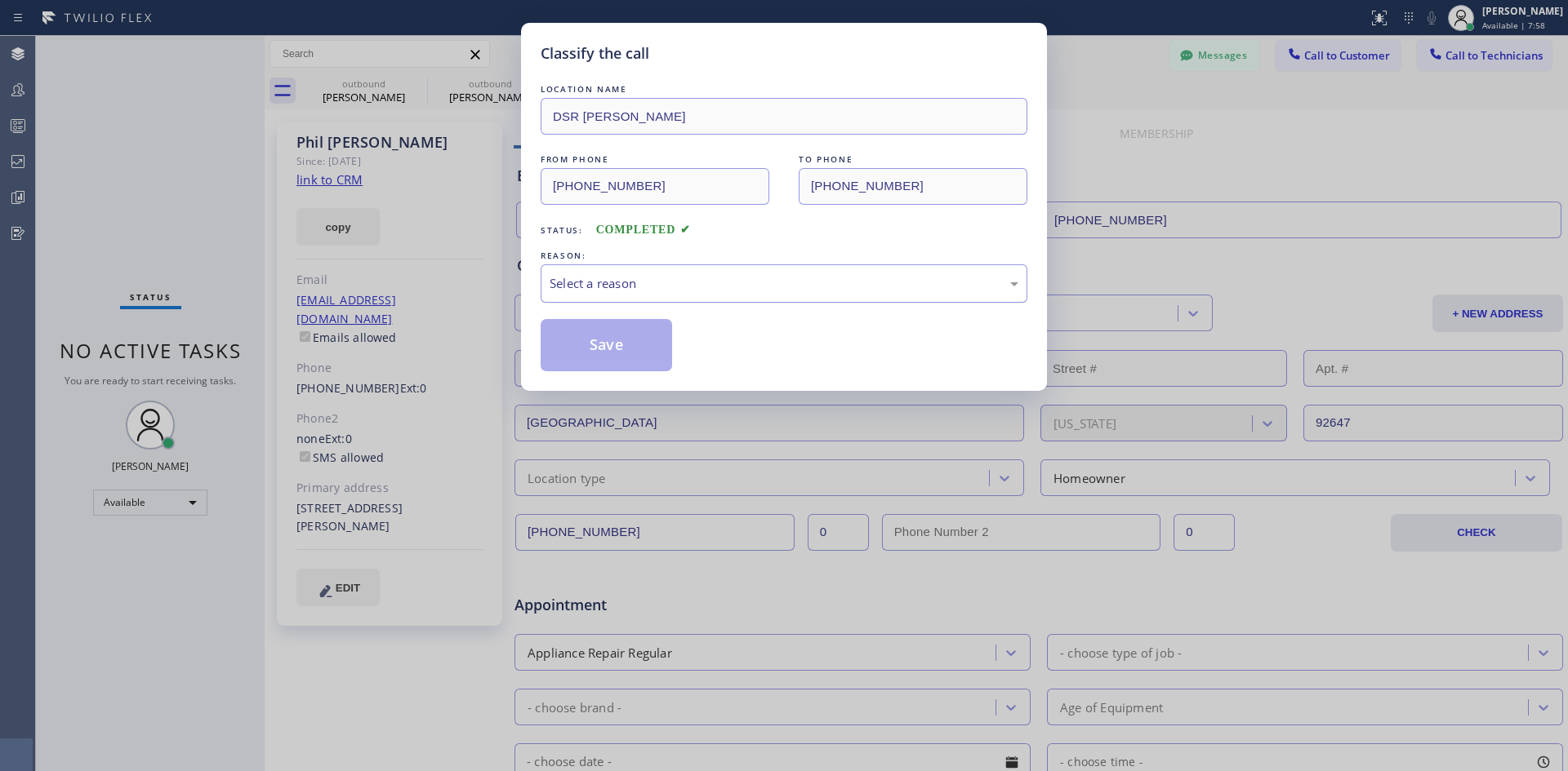
click at [825, 286] on div "Select a reason" at bounding box center [784, 283] width 468 height 19
click at [655, 322] on button "Save" at bounding box center [606, 345] width 132 height 52
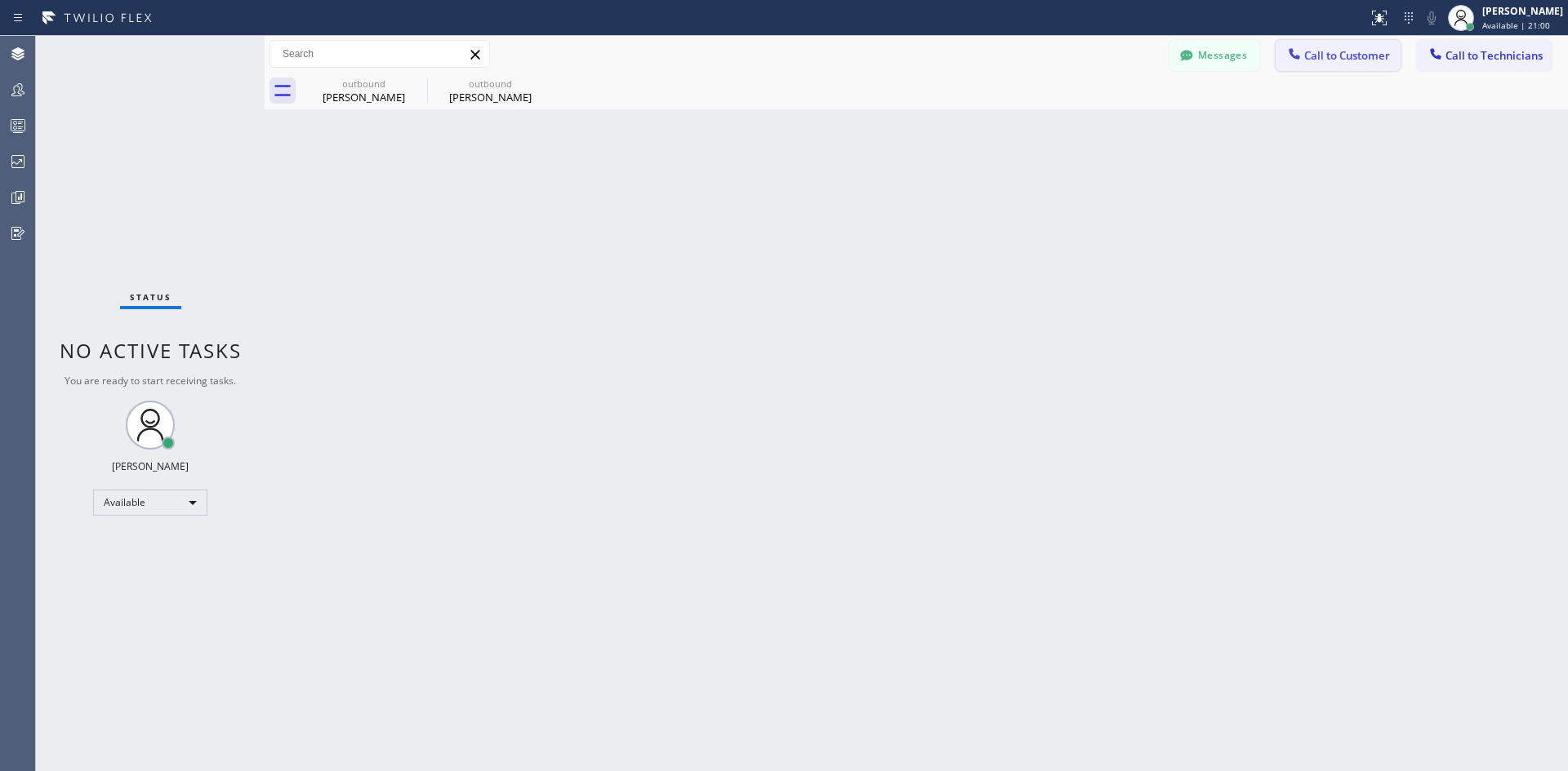
click at [1335, 52] on span "Call to Customer" at bounding box center [1346, 56] width 86 height 15
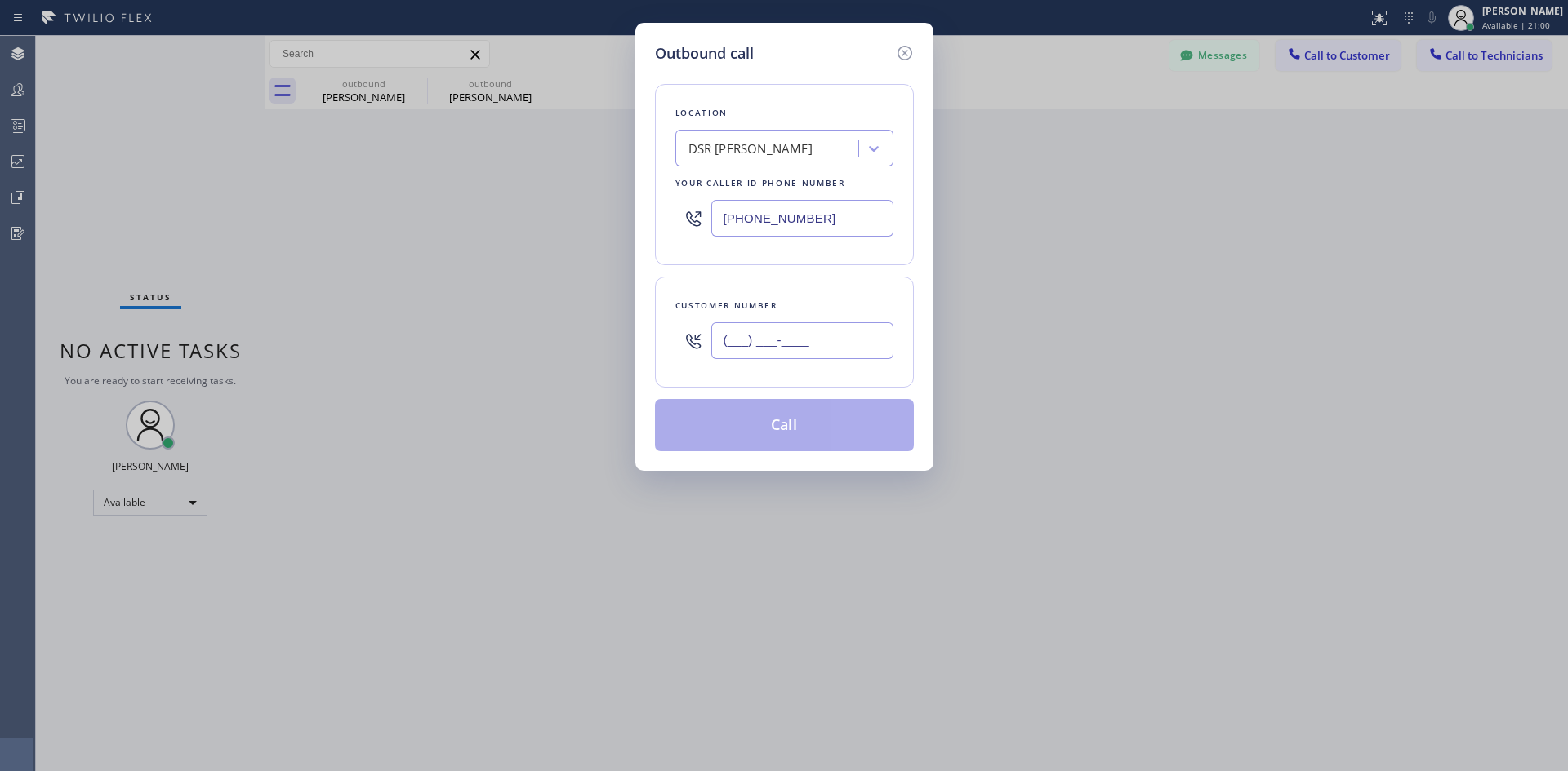
click at [817, 343] on input "(___) ___-____" at bounding box center [802, 340] width 182 height 37
paste input "949) 664-1866"
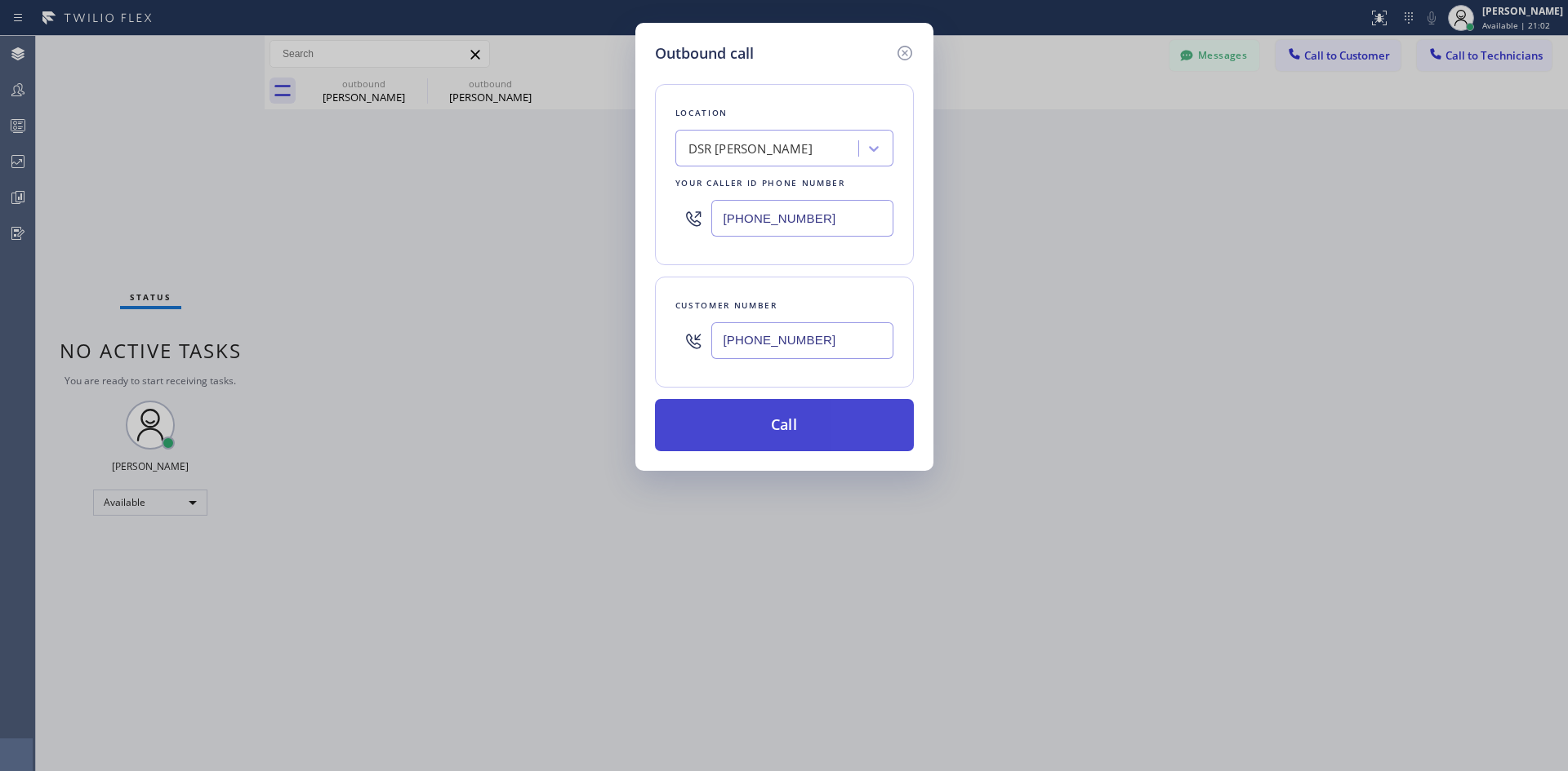
type input "[PHONE_NUMBER]"
click at [838, 424] on button "Call" at bounding box center [784, 426] width 259 height 52
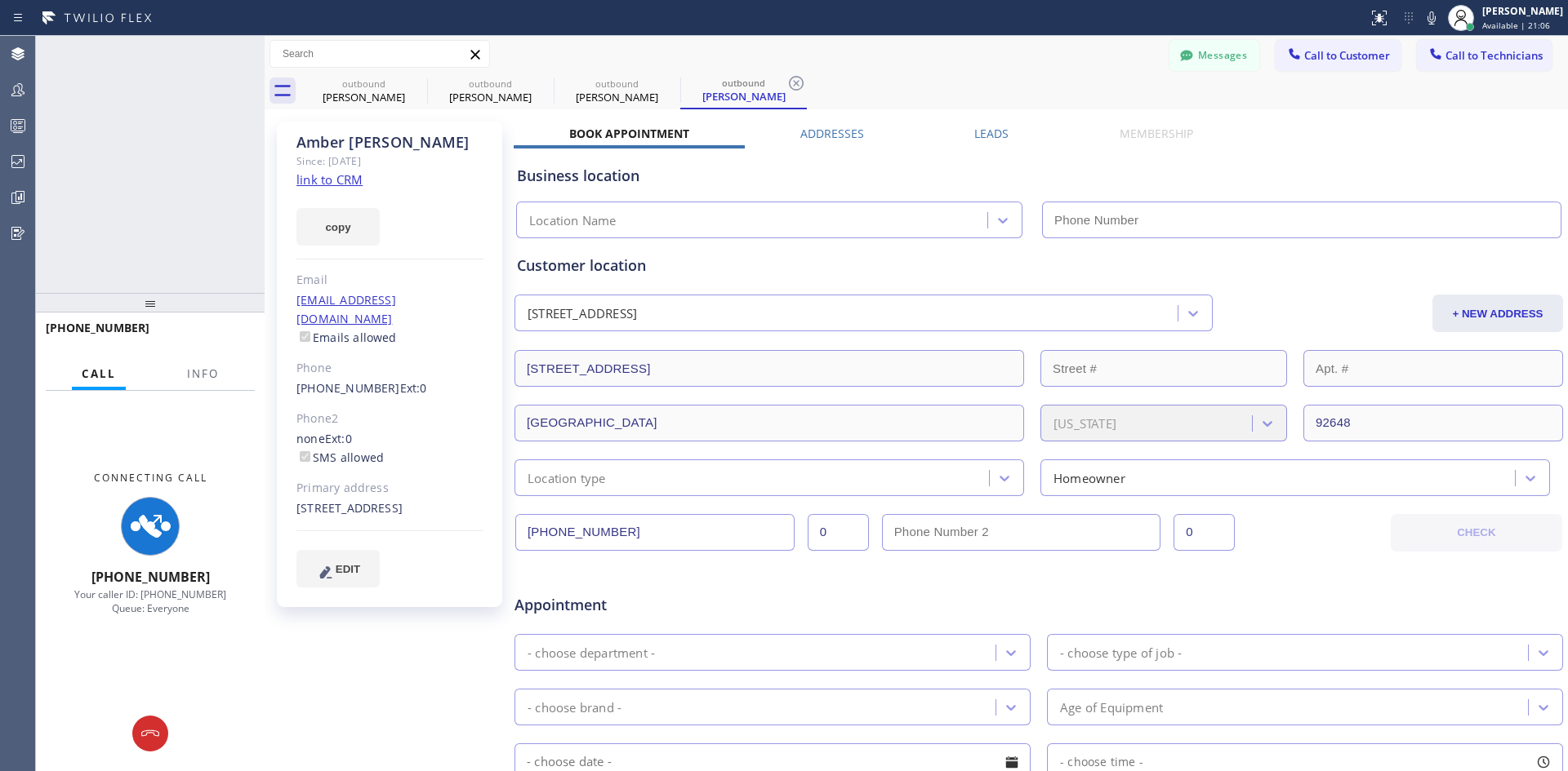
type input "[PHONE_NUMBER]"
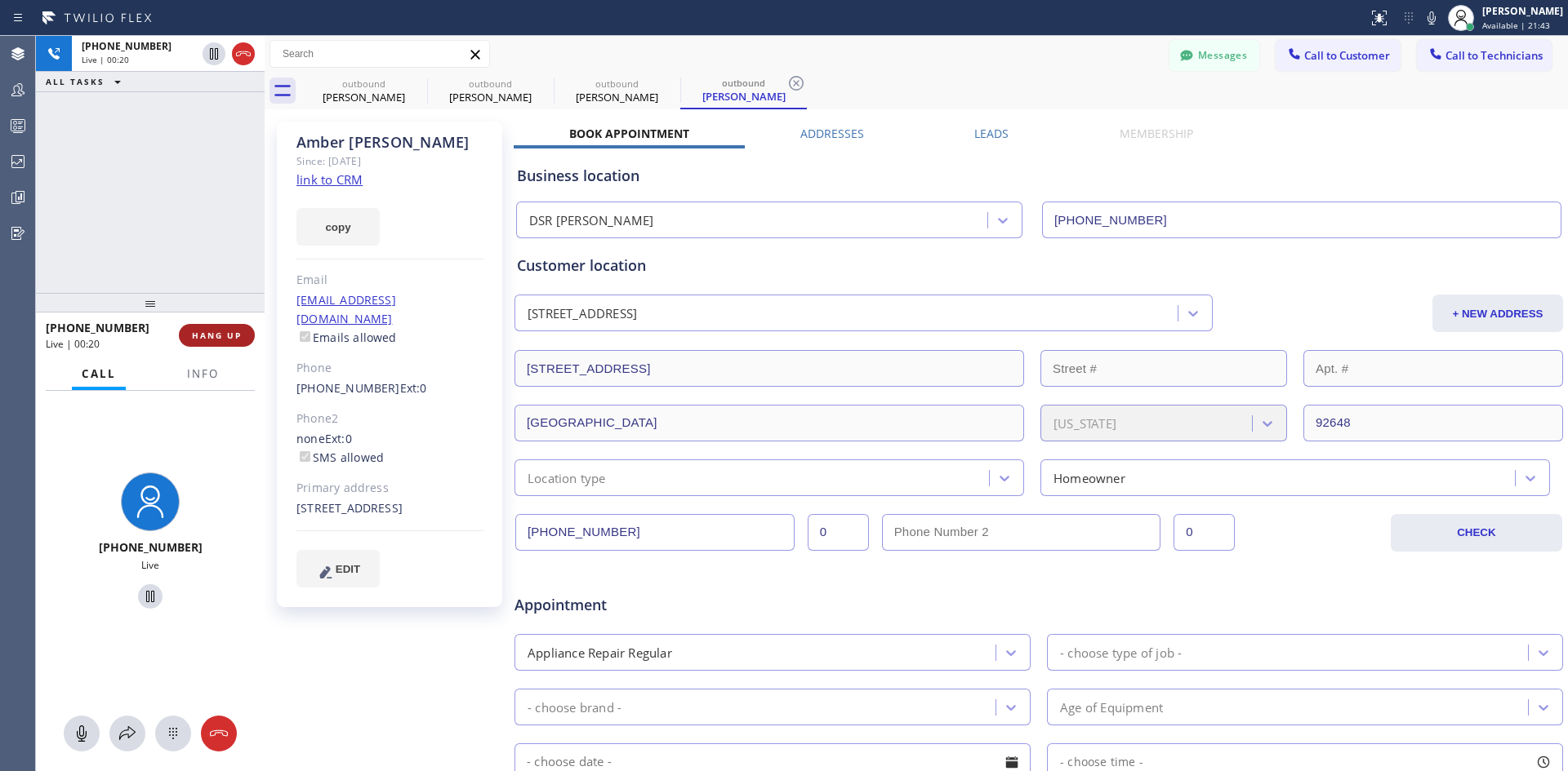
click at [242, 342] on button "HANG UP" at bounding box center [216, 336] width 76 height 23
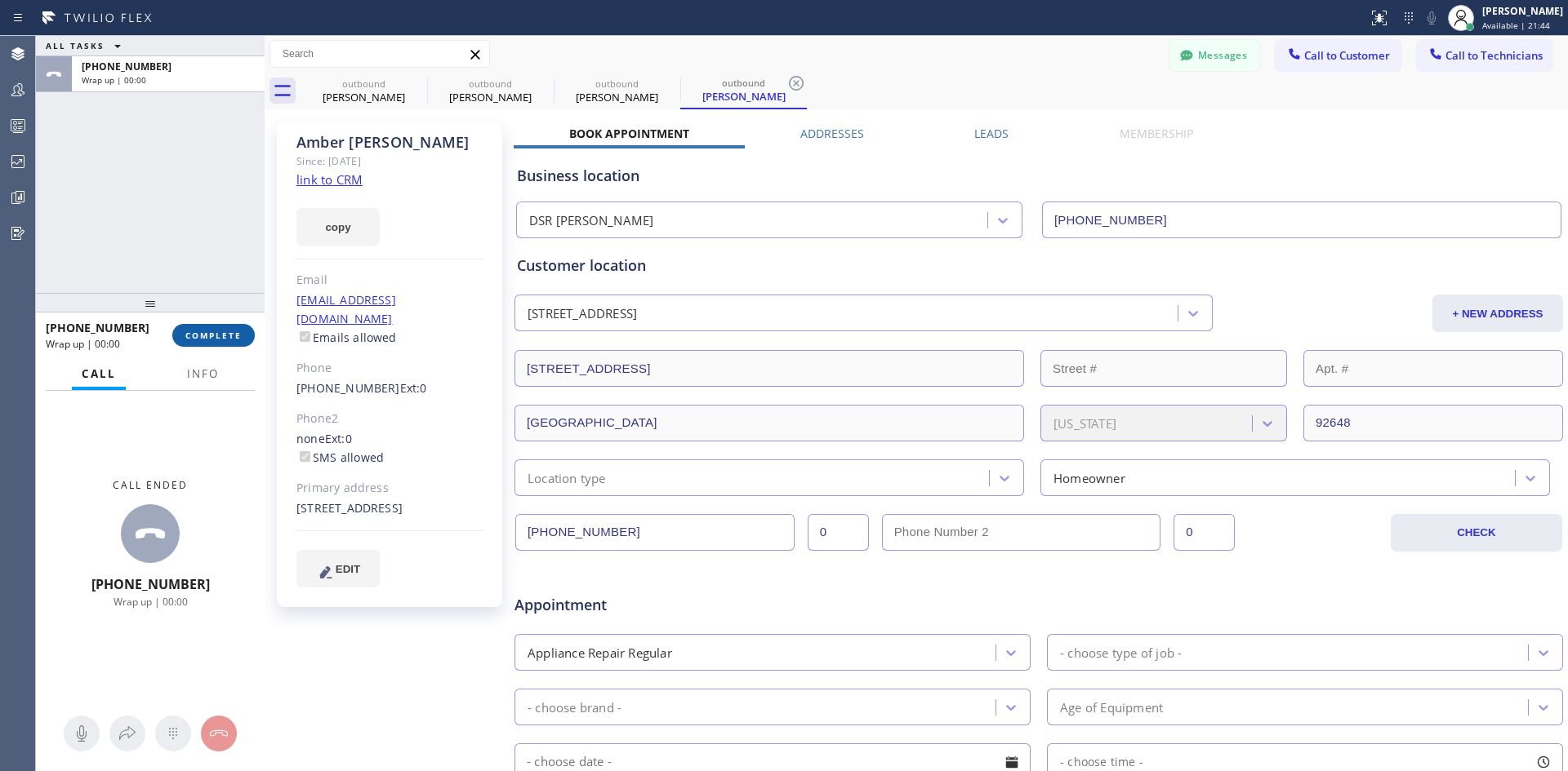
click at [225, 331] on span "COMPLETE" at bounding box center [213, 336] width 56 height 11
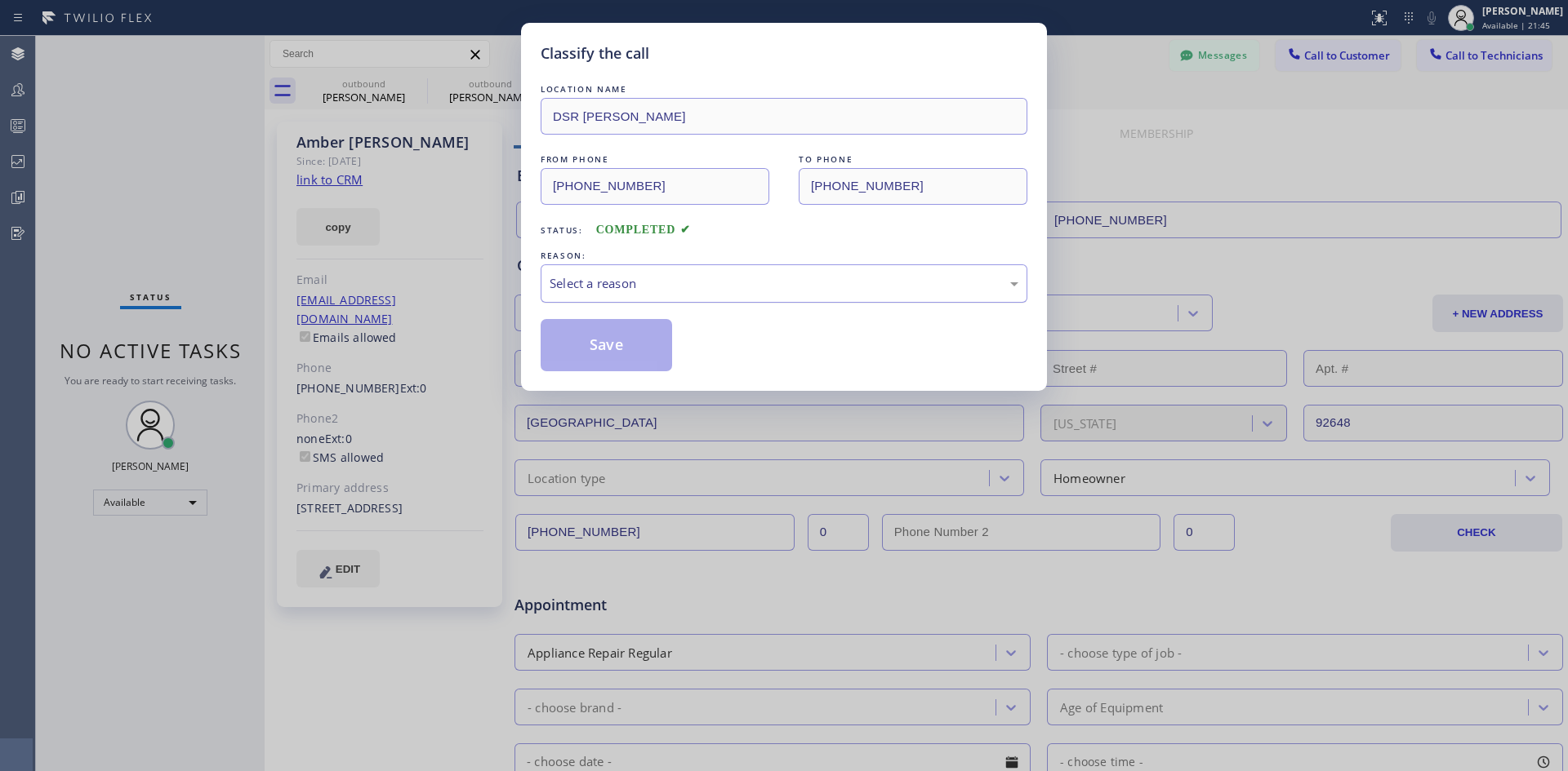
click at [955, 273] on div "Select a reason" at bounding box center [784, 283] width 486 height 38
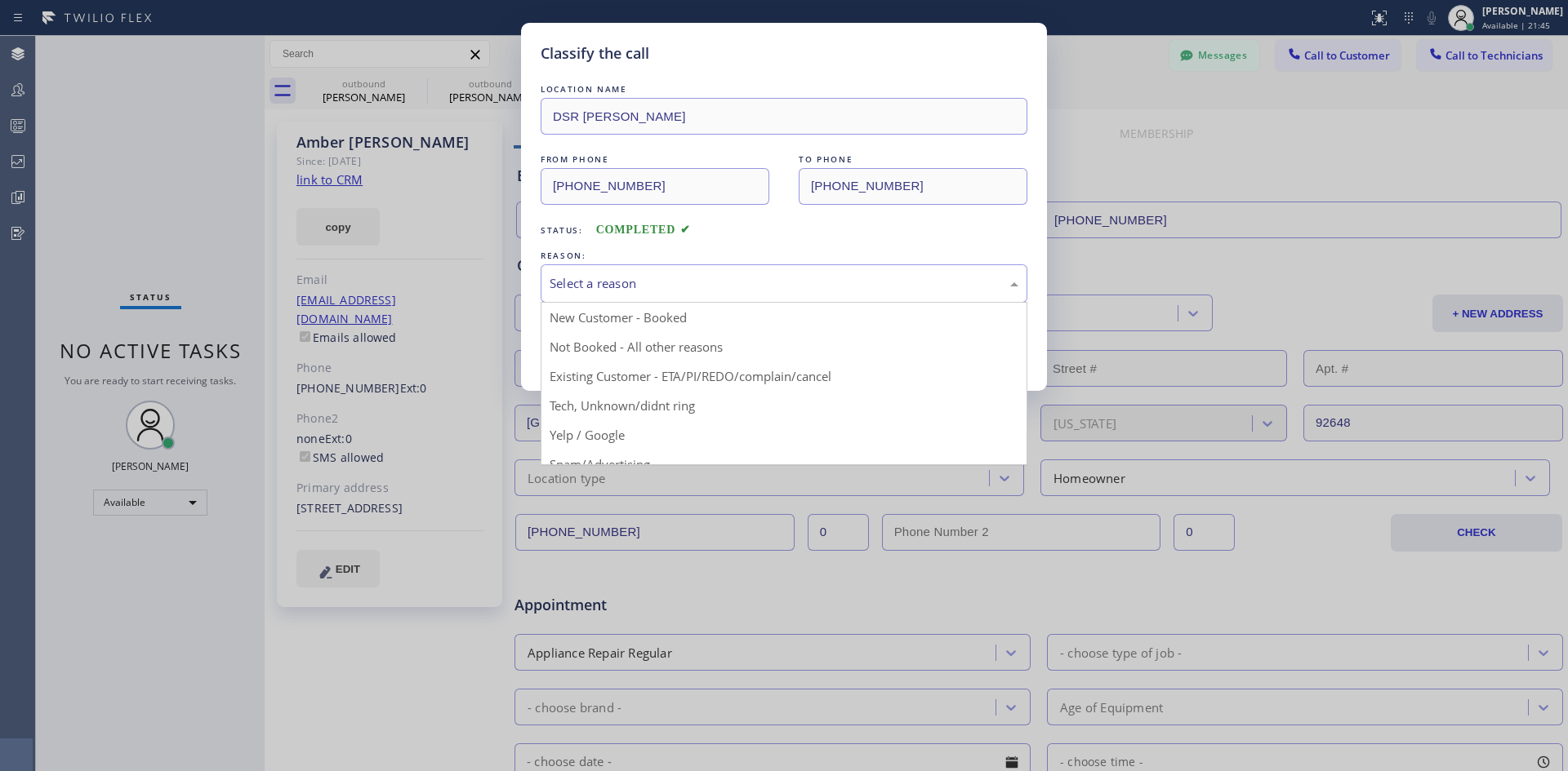
drag, startPoint x: 861, startPoint y: 371, endPoint x: 744, endPoint y: 367, distance: 117.1
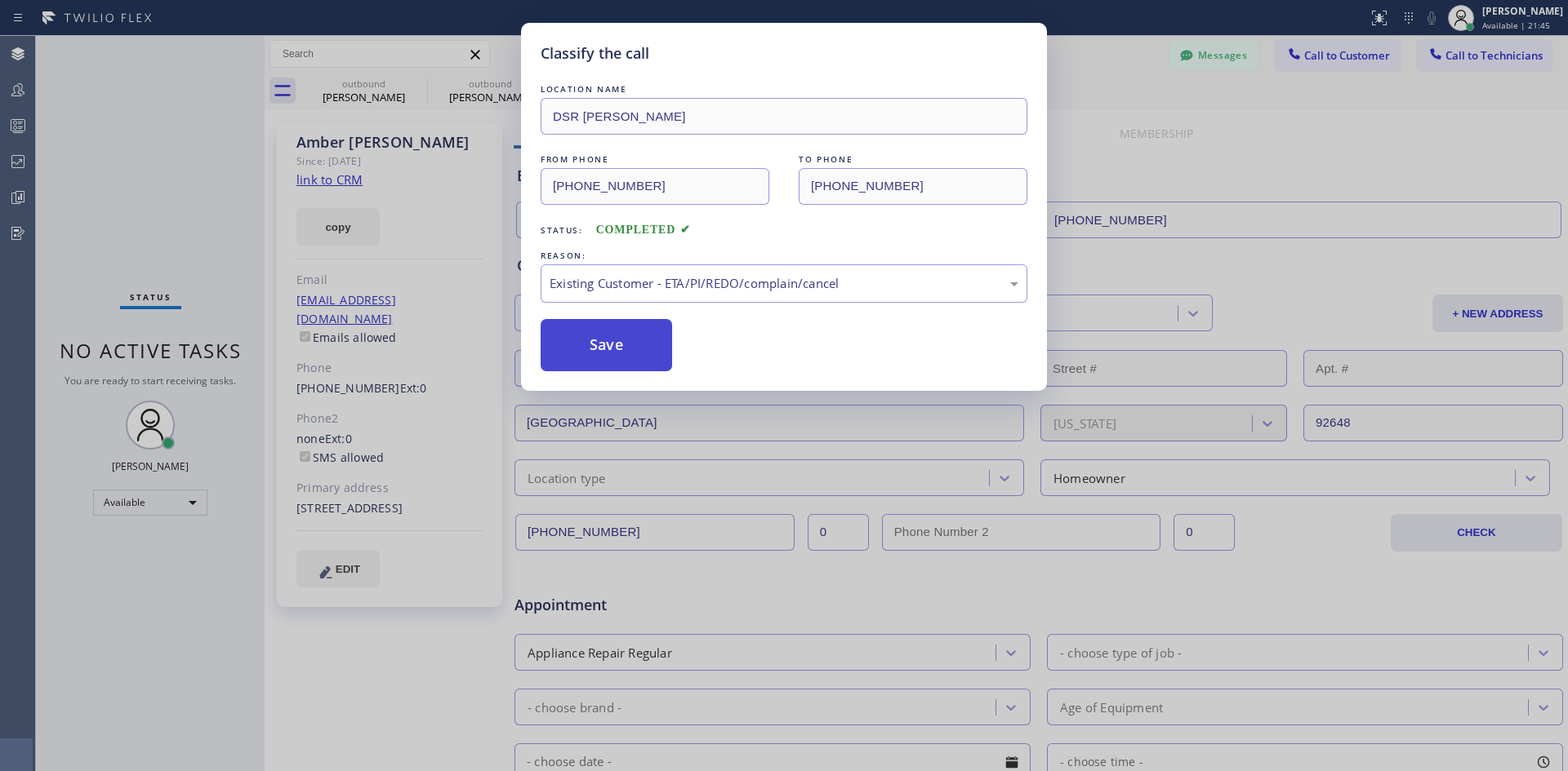
click at [635, 347] on button "Save" at bounding box center [606, 345] width 132 height 52
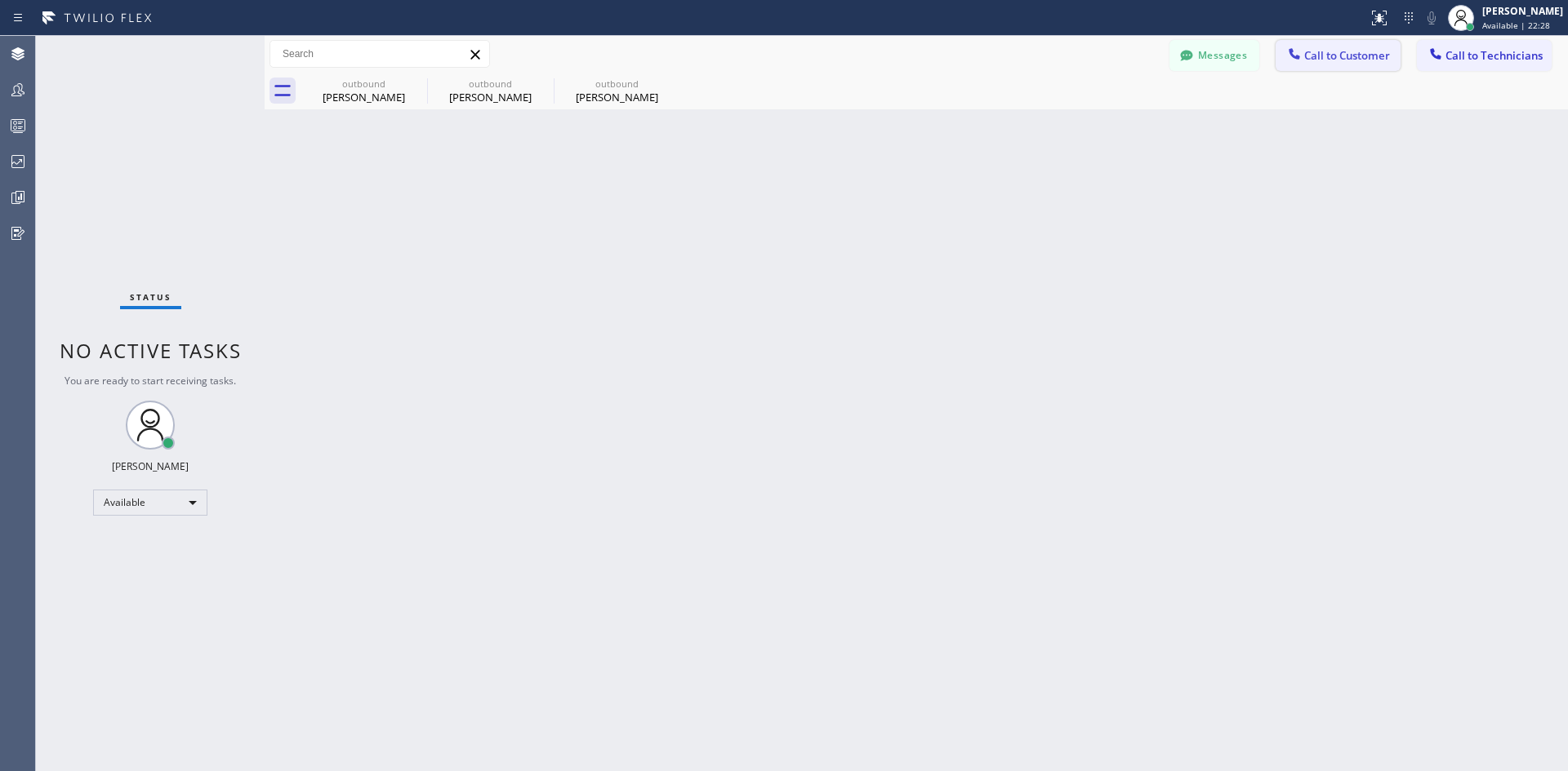
click at [1318, 49] on span "Call to Customer" at bounding box center [1346, 56] width 86 height 15
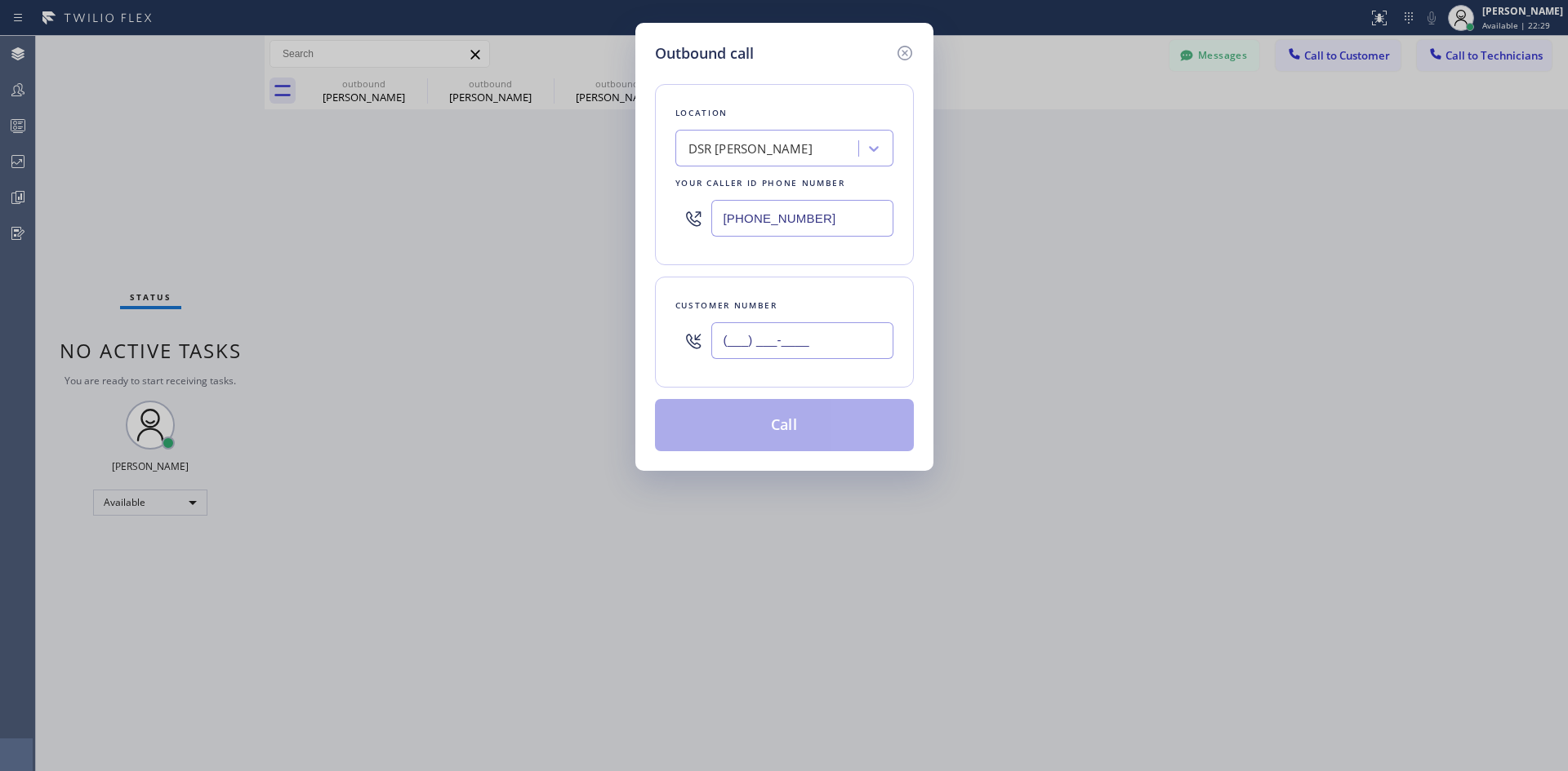
click at [824, 340] on input "(___) ___-____" at bounding box center [802, 340] width 182 height 37
paste input "213) 326-8646"
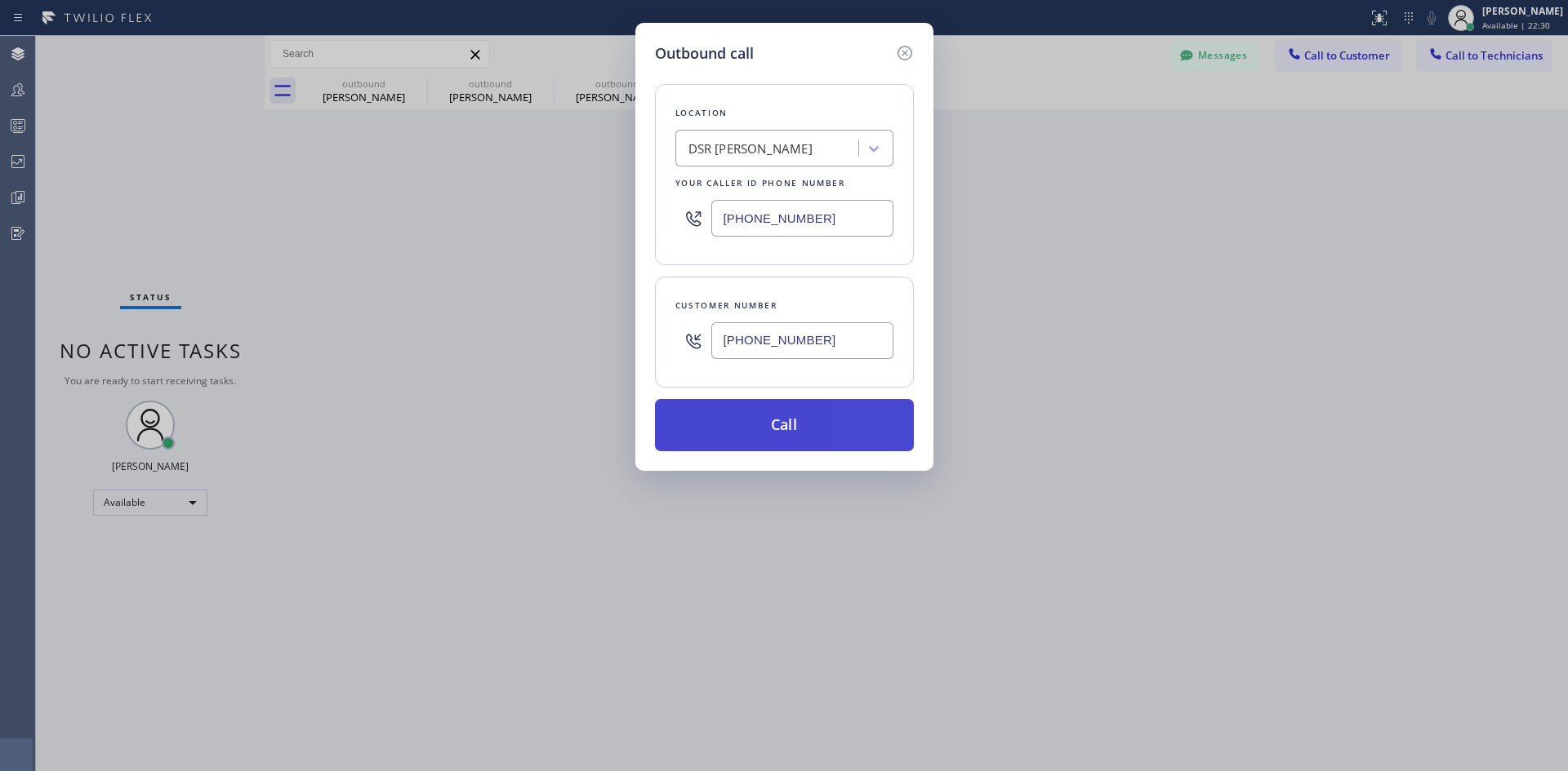
type input "[PHONE_NUMBER]"
click at [811, 416] on button "Call" at bounding box center [784, 426] width 259 height 52
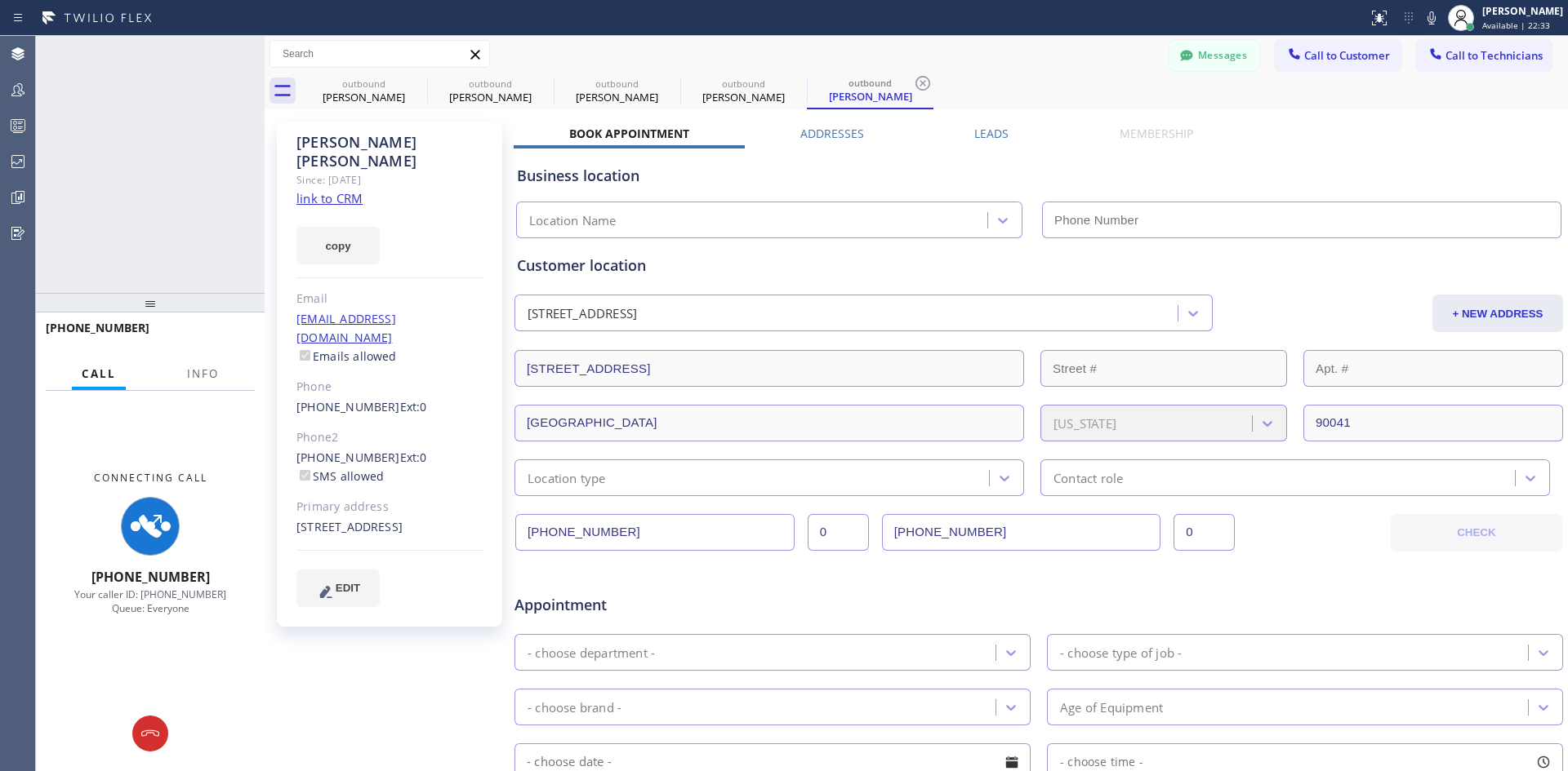
type input "[PHONE_NUMBER]"
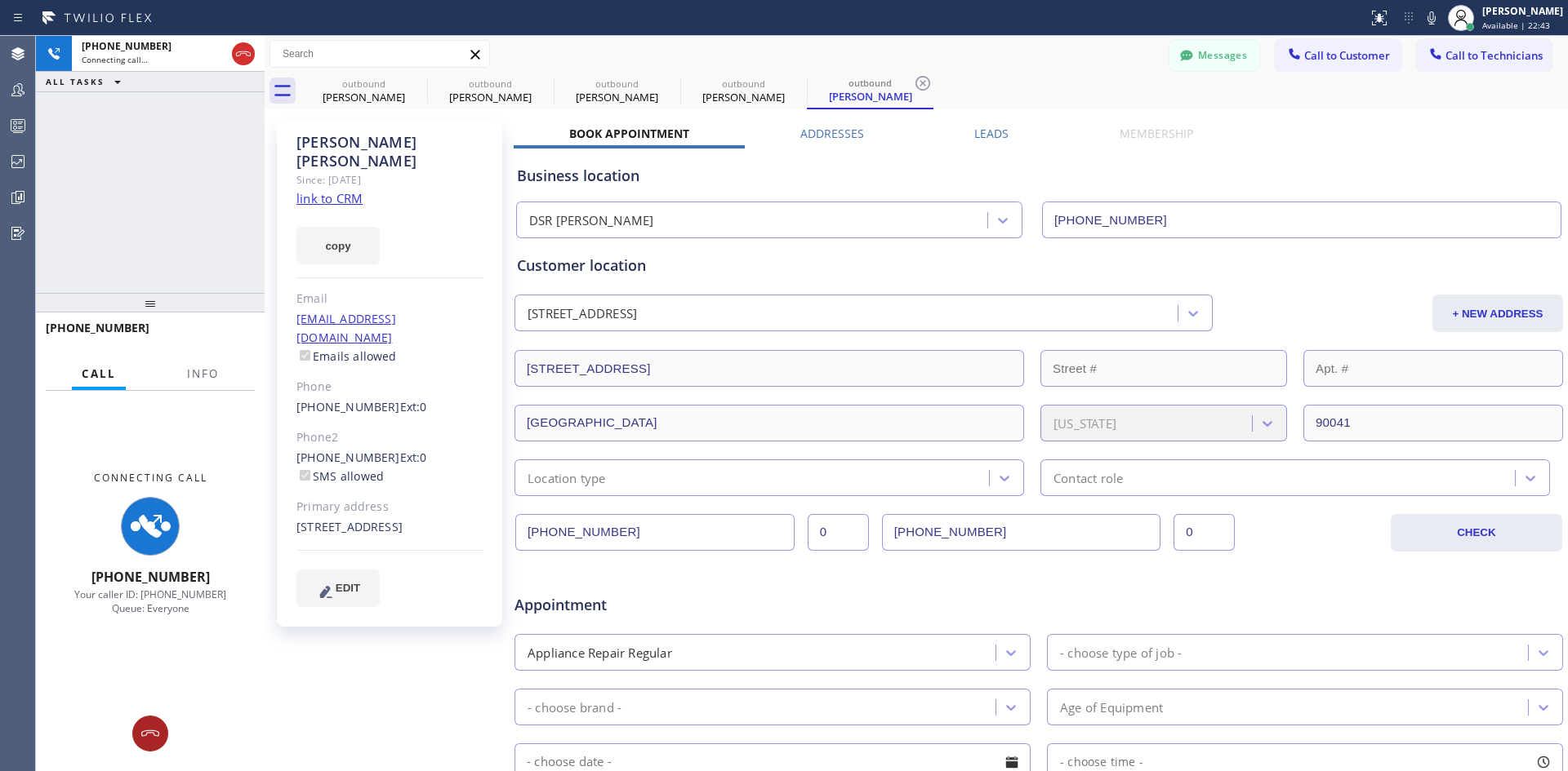
click at [154, 719] on button at bounding box center [151, 734] width 36 height 36
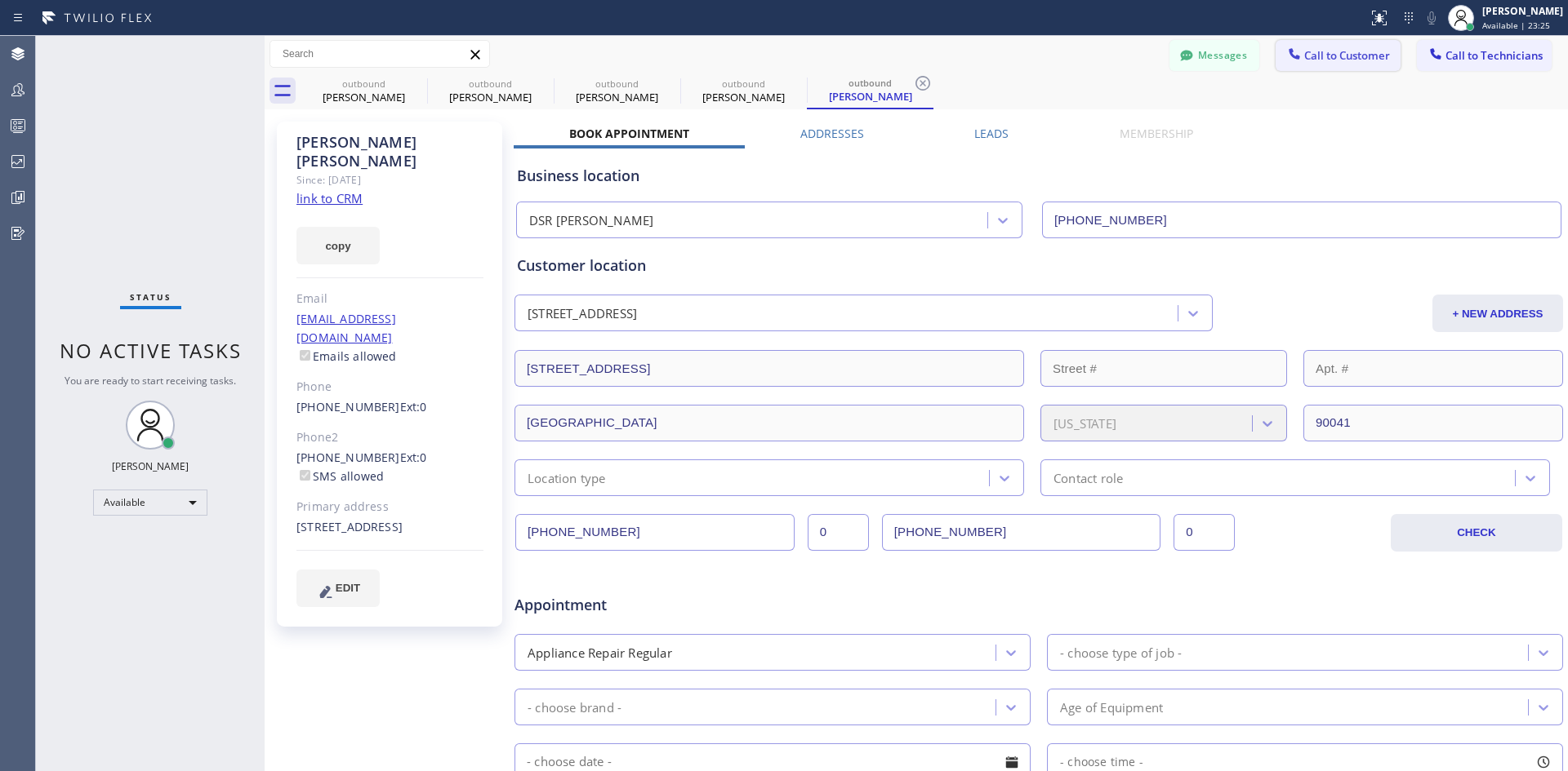
drag, startPoint x: 1345, startPoint y: 56, endPoint x: 1068, endPoint y: 183, distance: 304.7
click at [1344, 56] on span "Call to Customer" at bounding box center [1346, 56] width 86 height 15
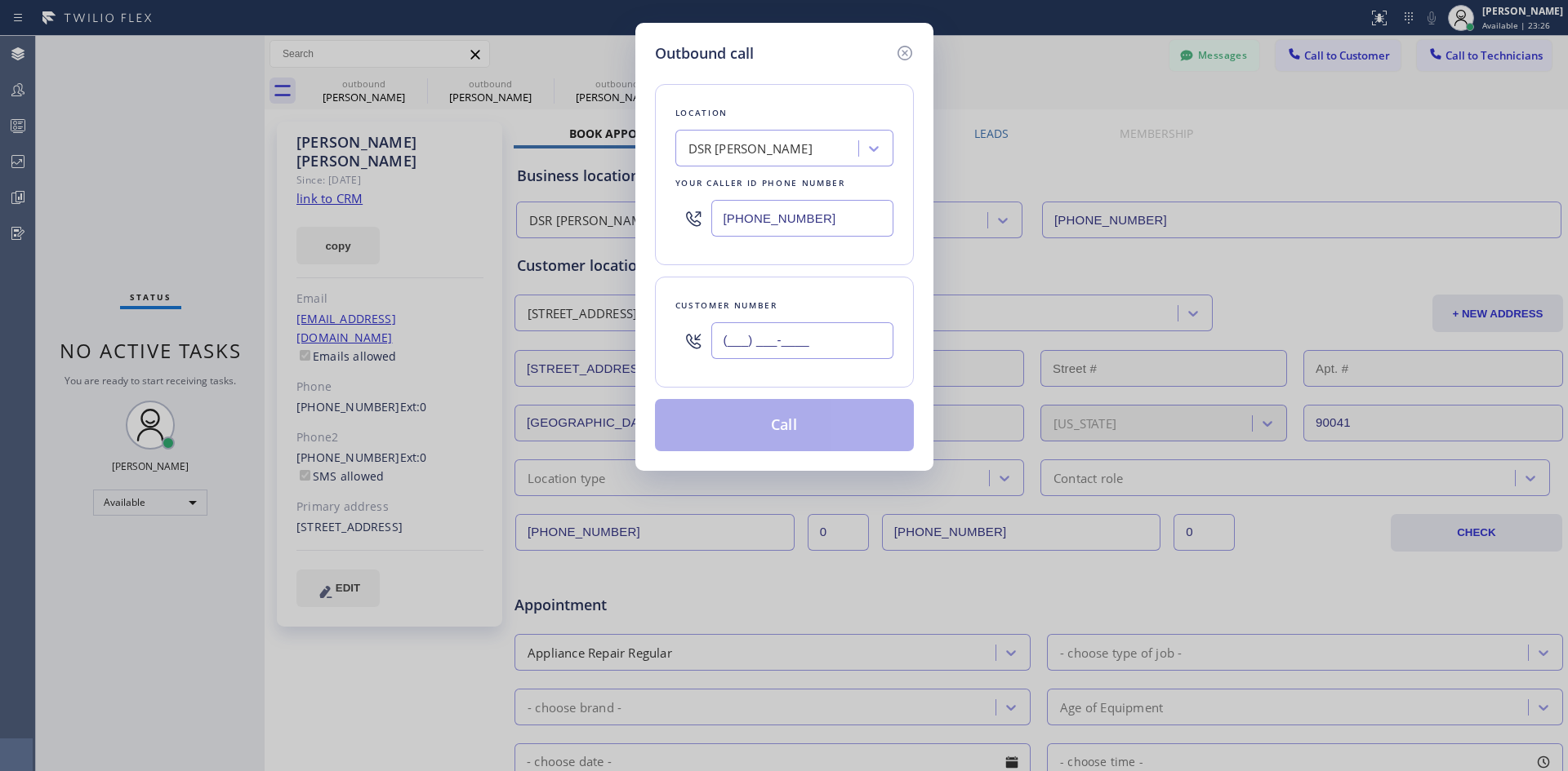
click at [808, 326] on input "(___) ___-____" at bounding box center [802, 340] width 182 height 37
paste input "610) 360-1643"
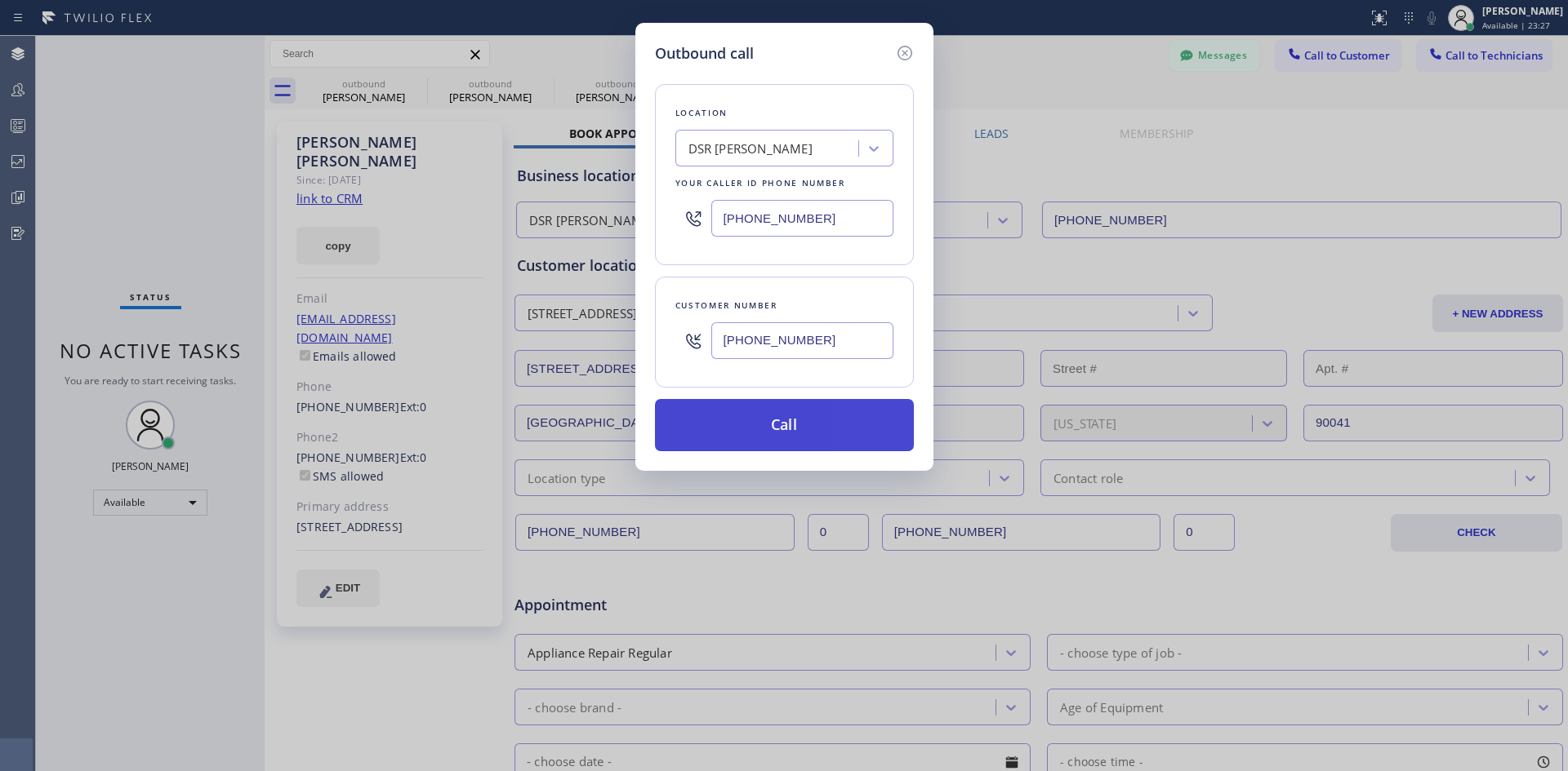
type input "[PHONE_NUMBER]"
click at [820, 422] on button "Call" at bounding box center [784, 426] width 259 height 52
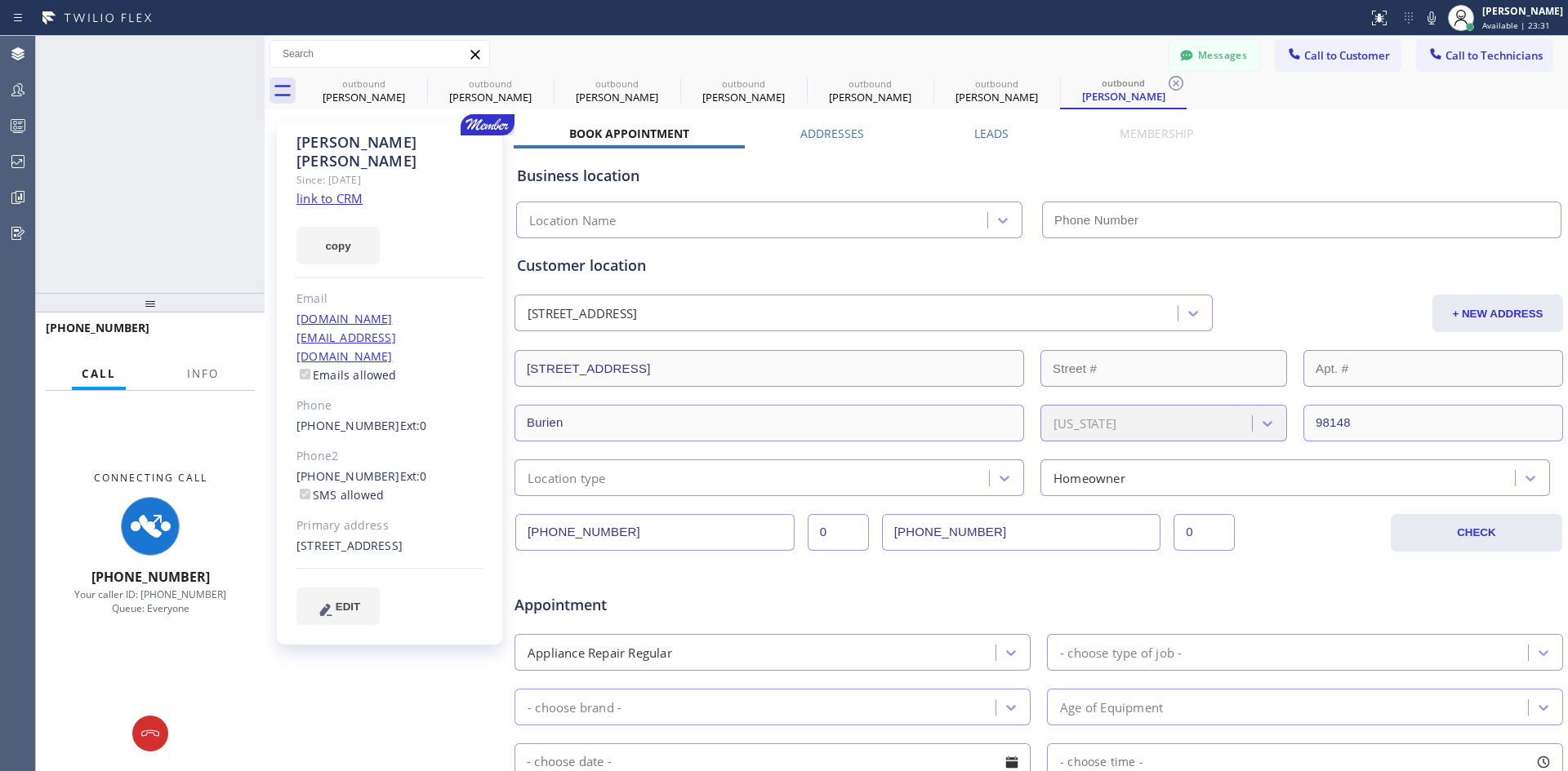
type input "[PHONE_NUMBER]"
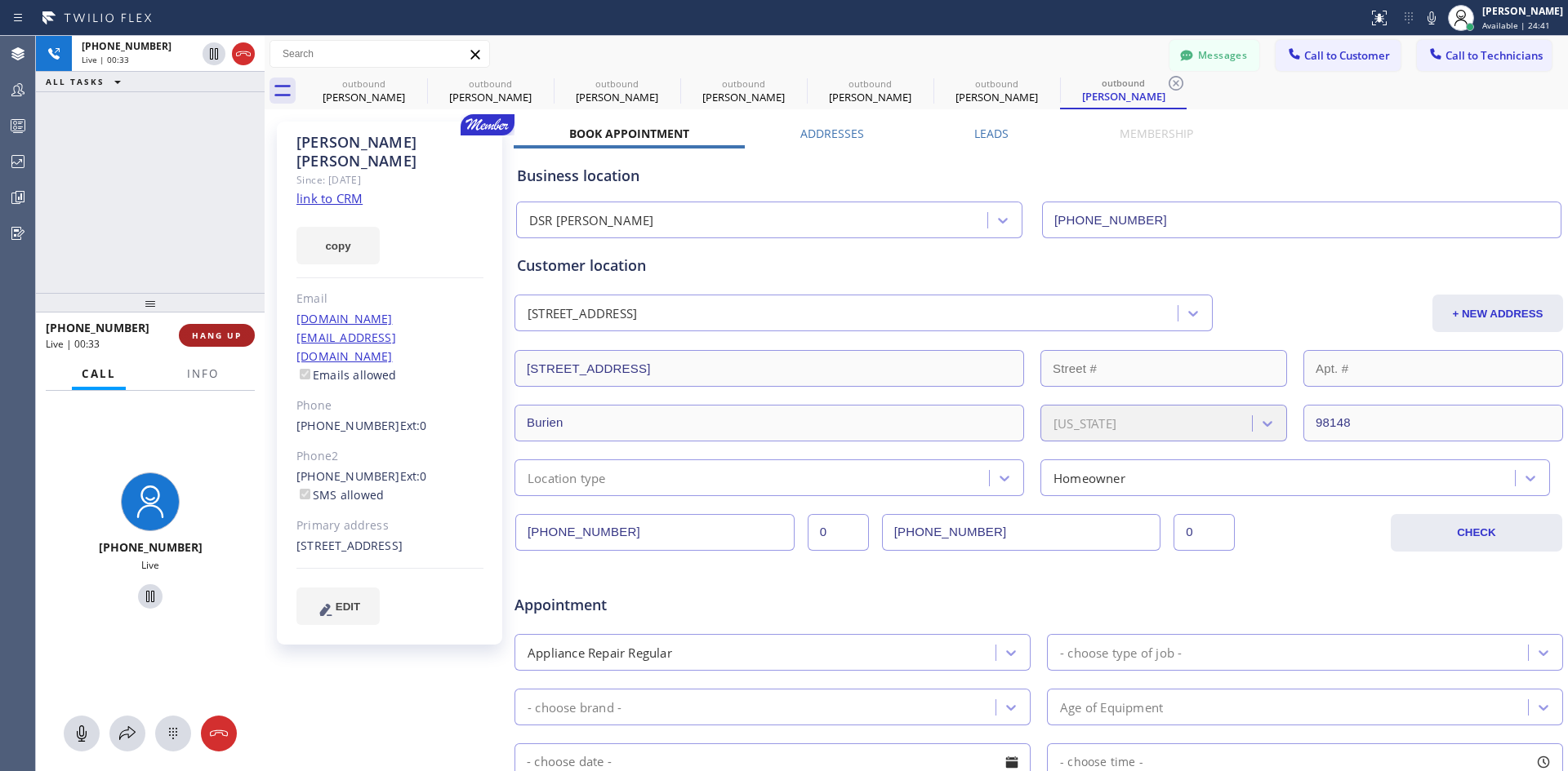
click at [206, 340] on span "HANG UP" at bounding box center [216, 336] width 50 height 11
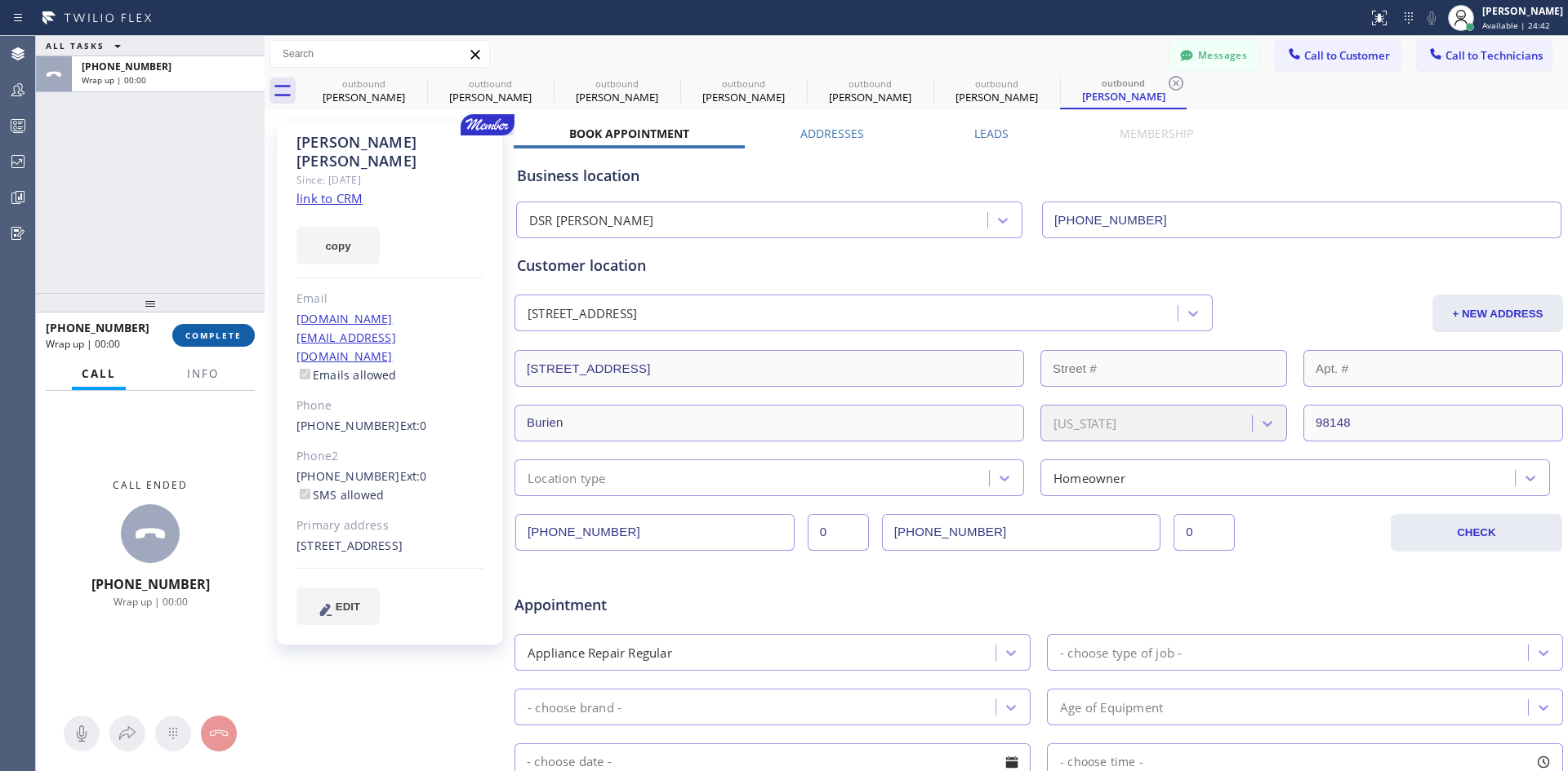
click at [221, 333] on span "COMPLETE" at bounding box center [213, 336] width 56 height 11
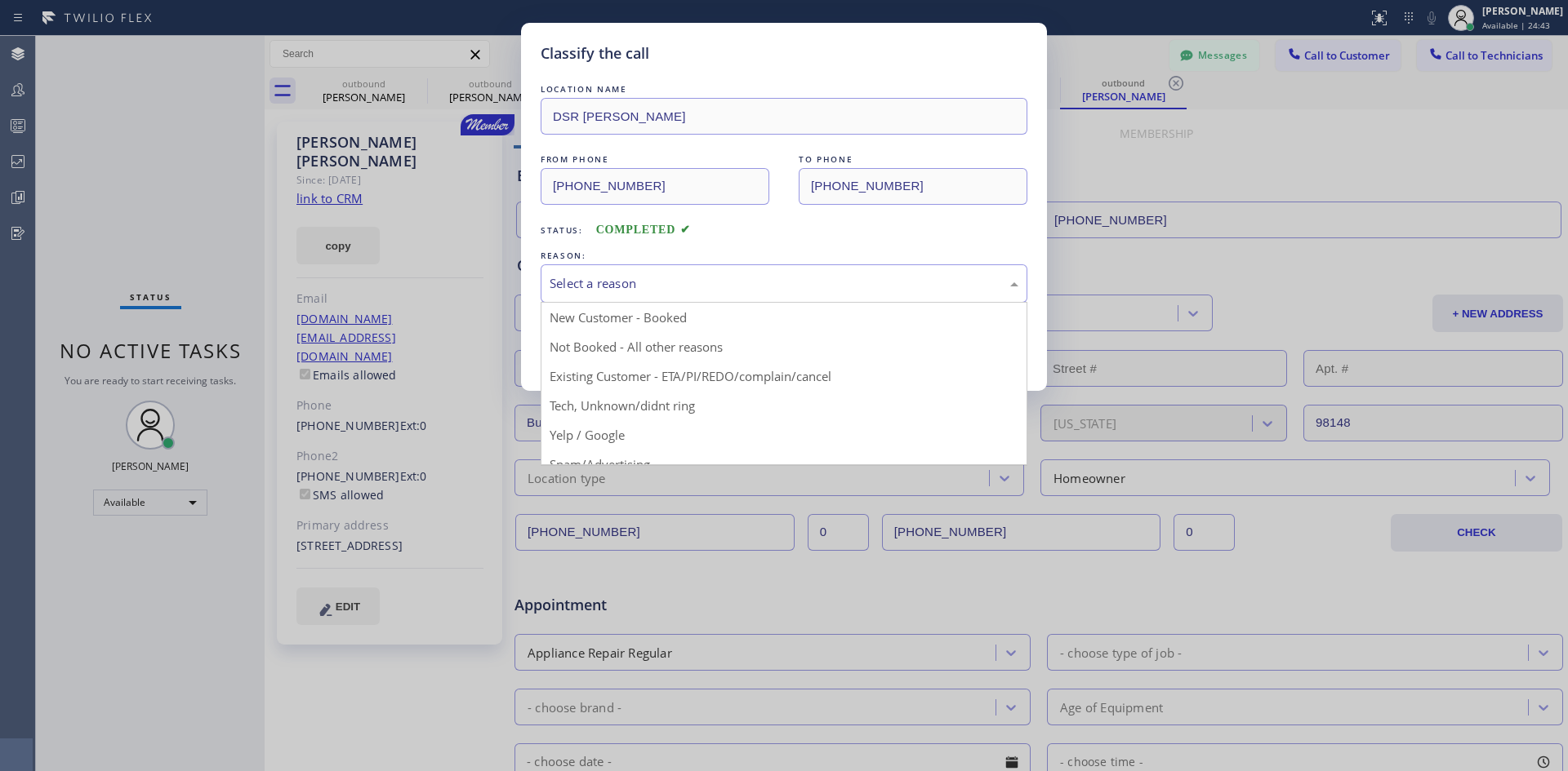
click at [900, 286] on div "Select a reason" at bounding box center [784, 283] width 468 height 19
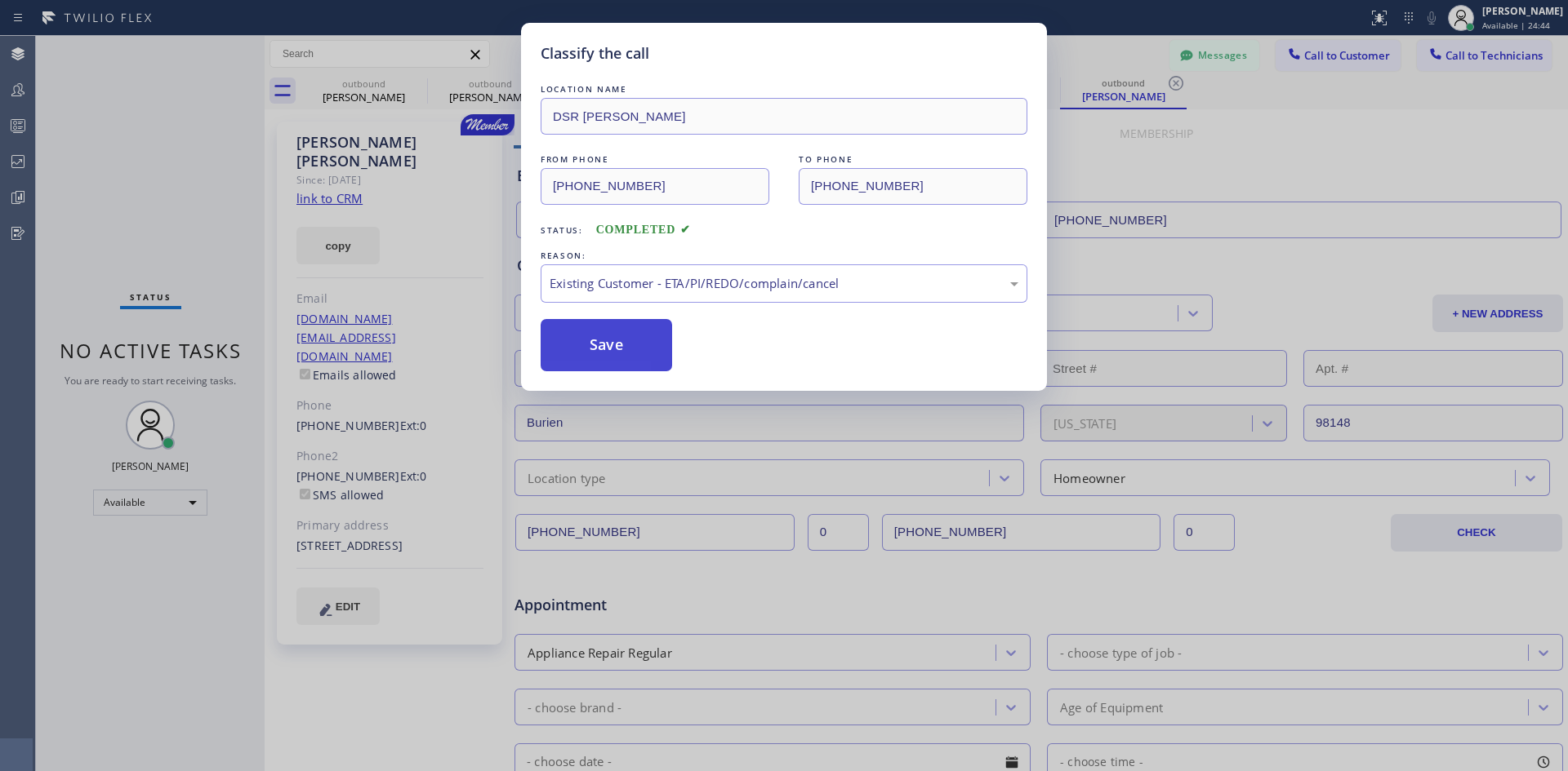
click at [623, 335] on button "Save" at bounding box center [606, 345] width 132 height 52
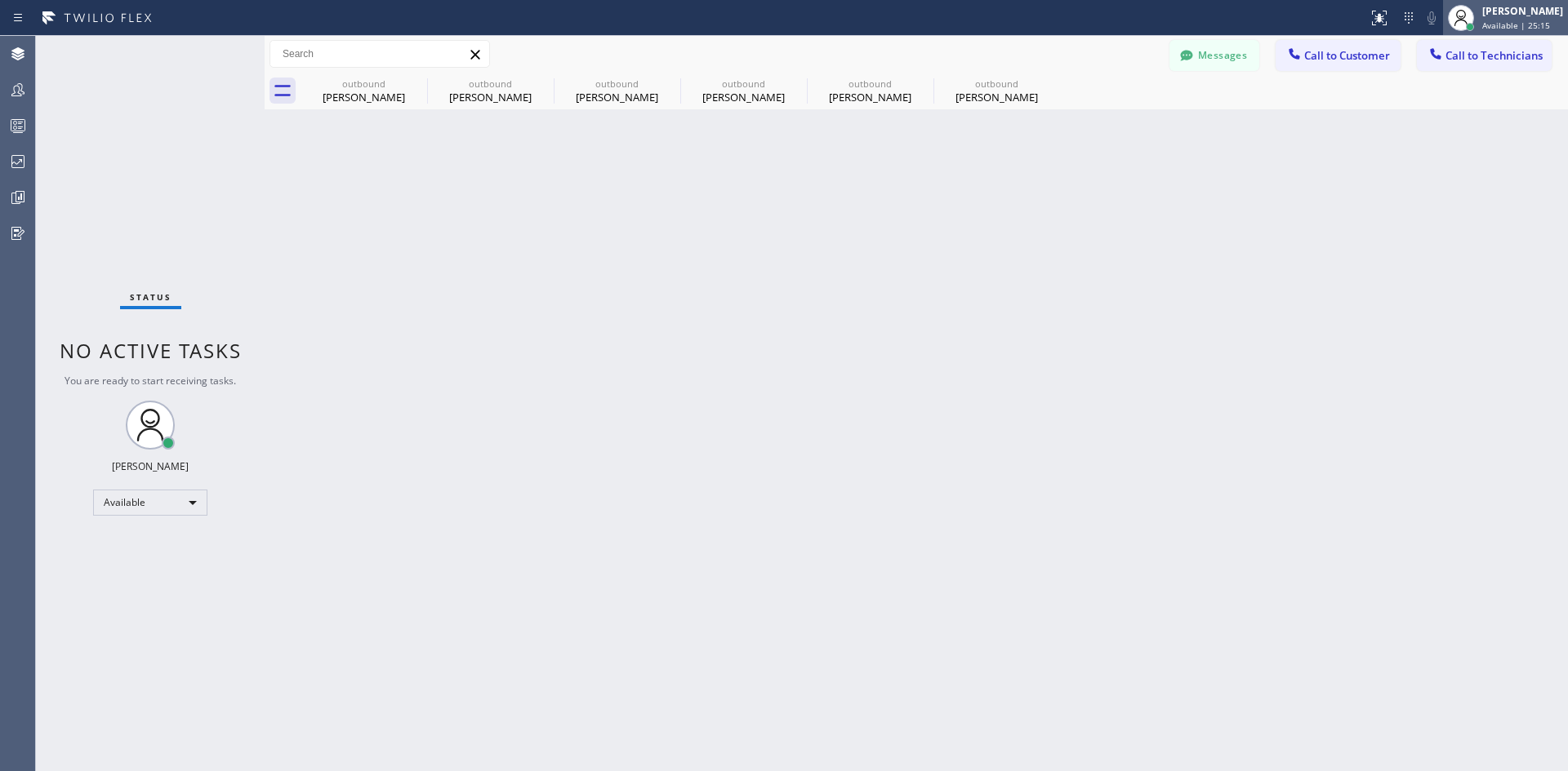
click at [1514, 20] on span "Available | 25:15" at bounding box center [1516, 25] width 68 height 11
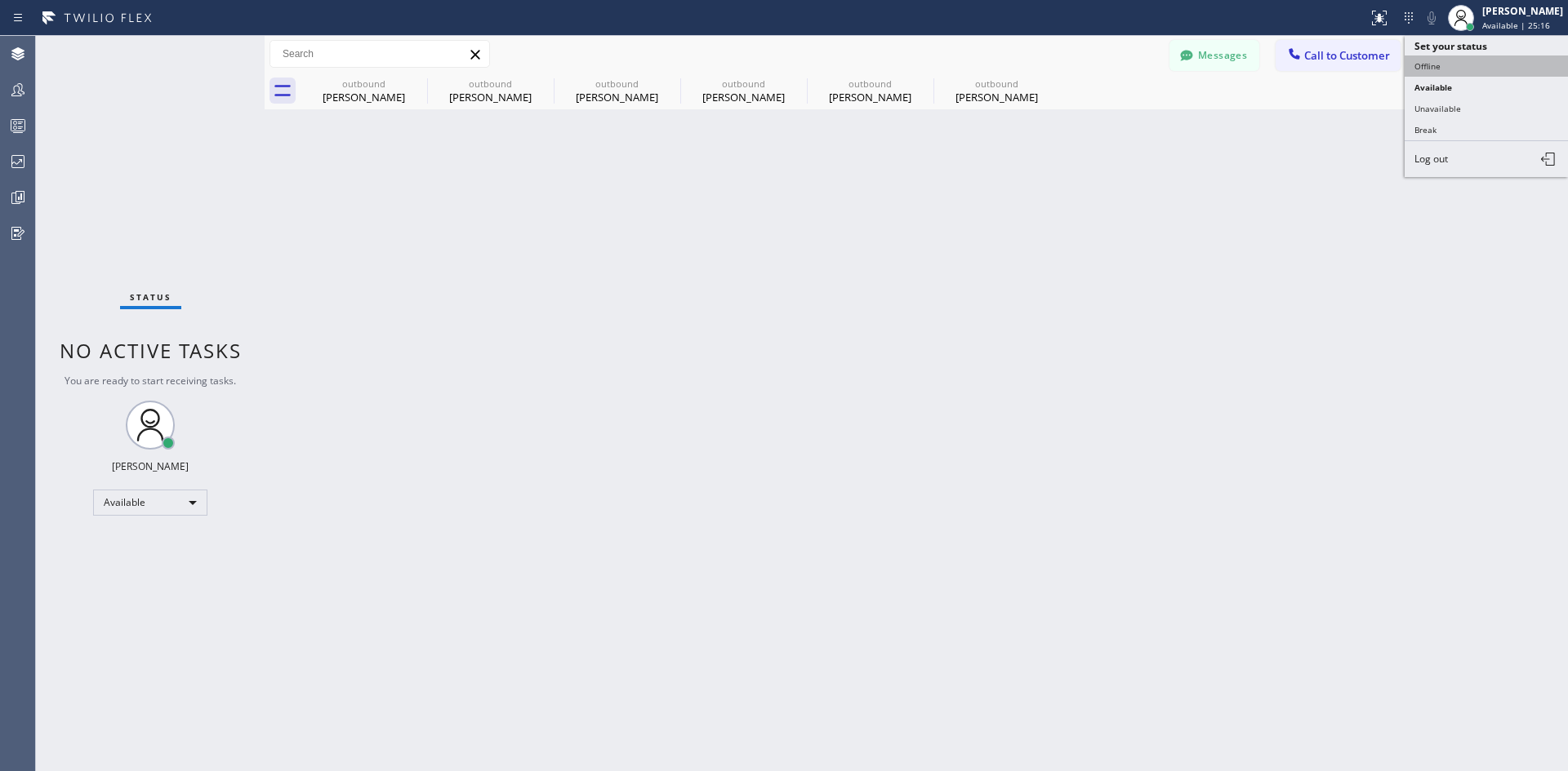
click at [1448, 72] on button "Offline" at bounding box center [1485, 66] width 163 height 21
